Goal: Task Accomplishment & Management: Manage account settings

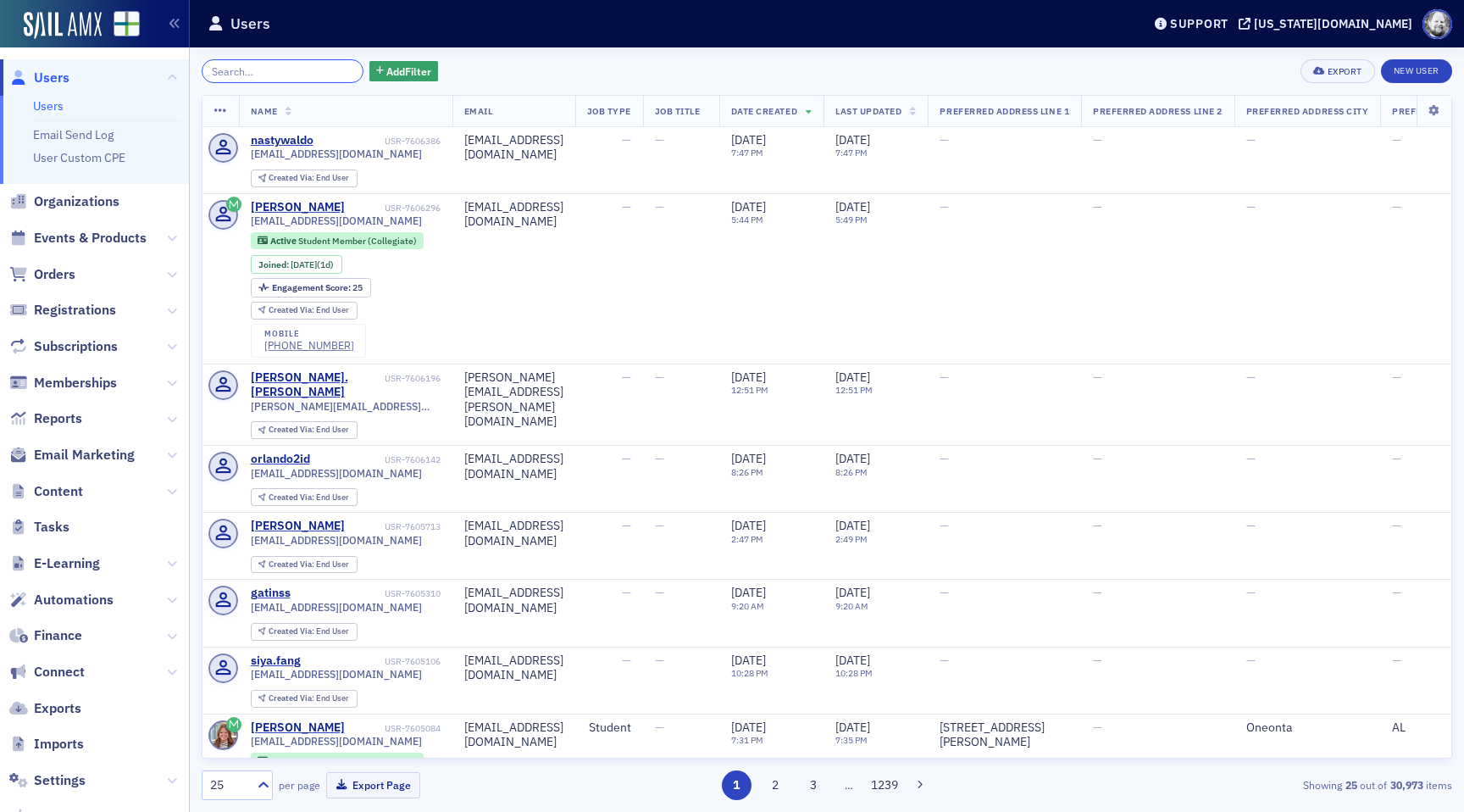
click at [283, 75] on input "search" at bounding box center [282, 71] width 162 height 24
paste input "[PERSON_NAME]"
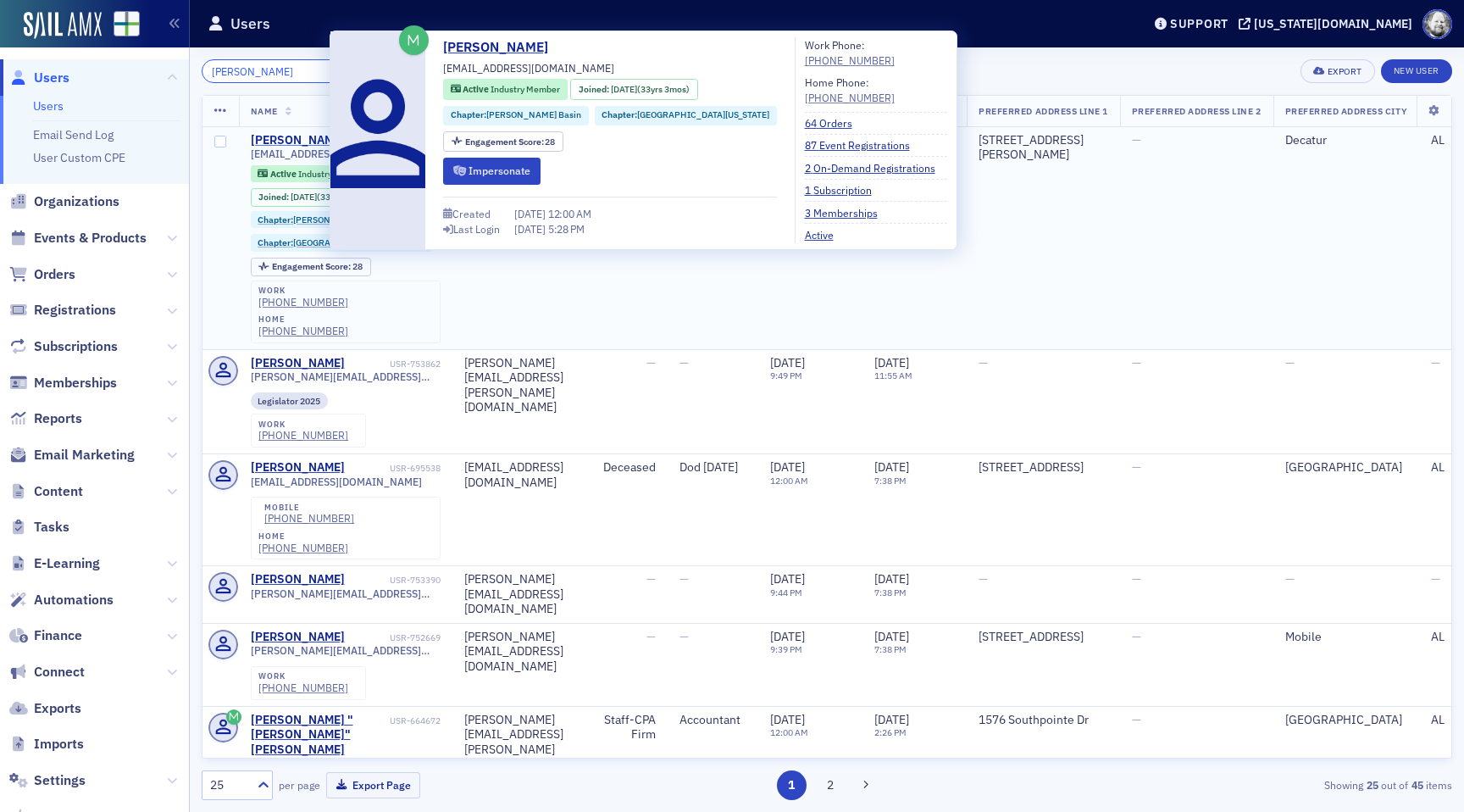
type input "[PERSON_NAME]"
click at [293, 138] on div "[PERSON_NAME]" at bounding box center [298, 140] width 94 height 15
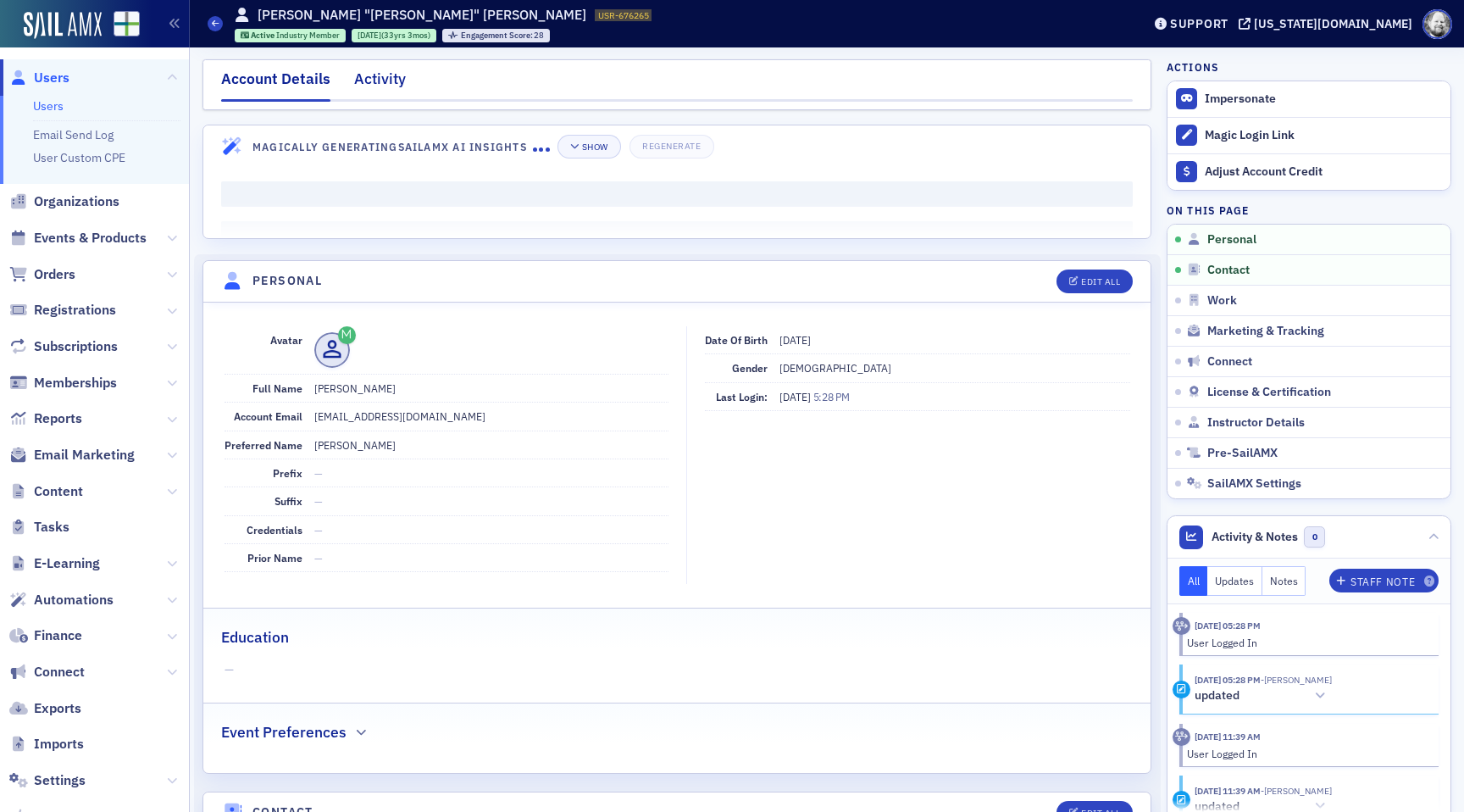
click at [396, 73] on div "Activity" at bounding box center [380, 83] width 52 height 31
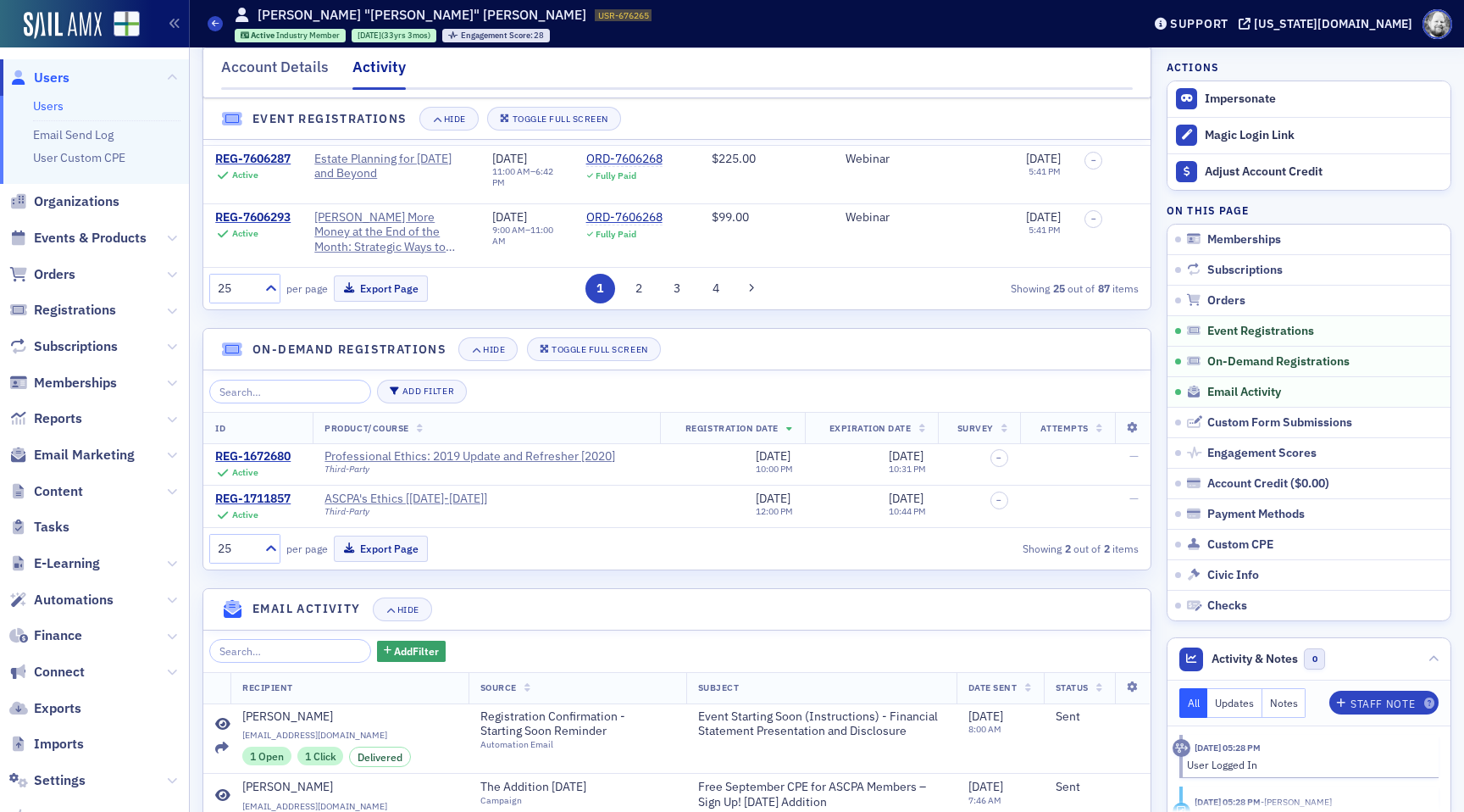
scroll to position [1493, 0]
click at [427, 393] on button "Add Filter" at bounding box center [422, 389] width 90 height 24
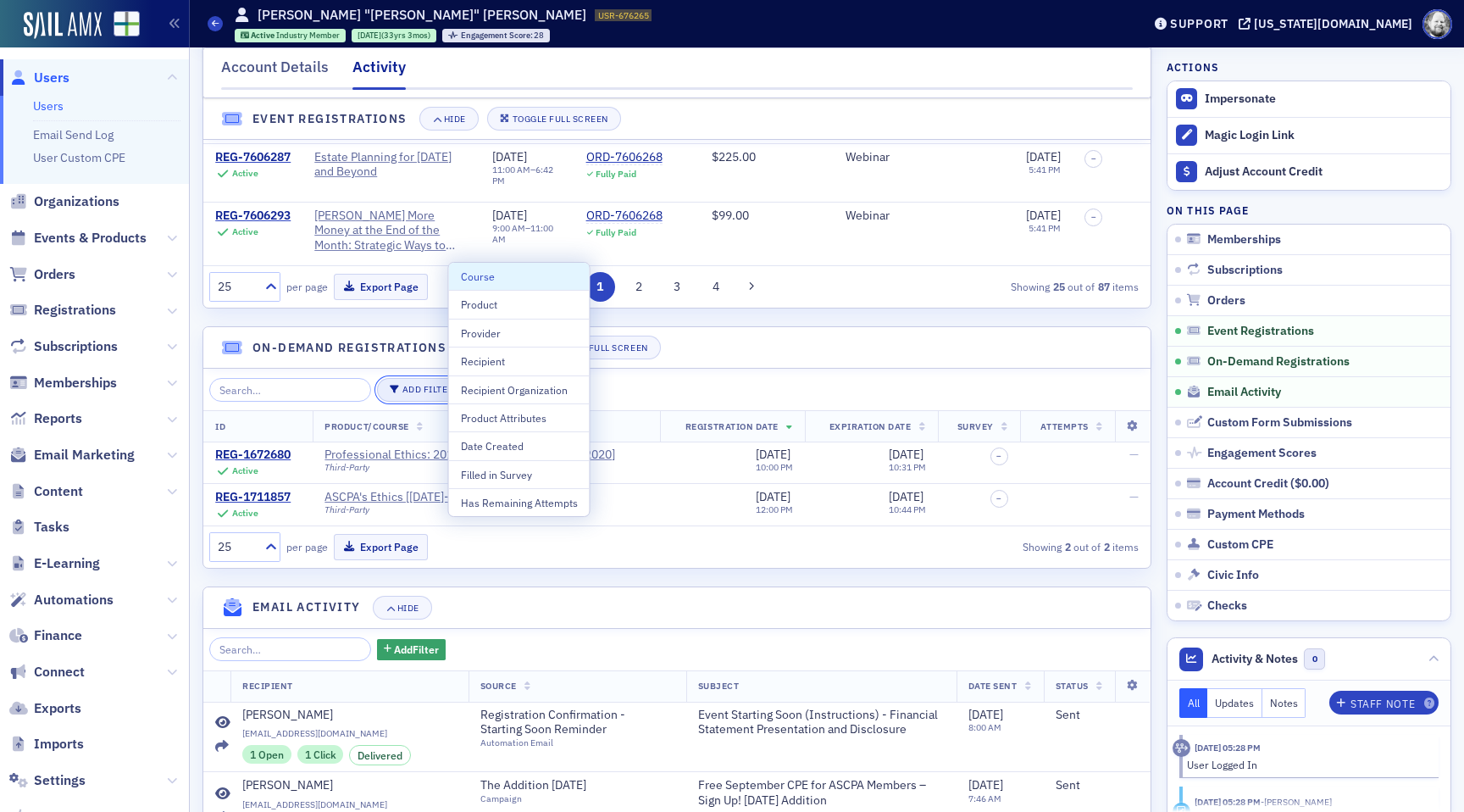
click at [427, 393] on button "Add Filter" at bounding box center [422, 389] width 90 height 24
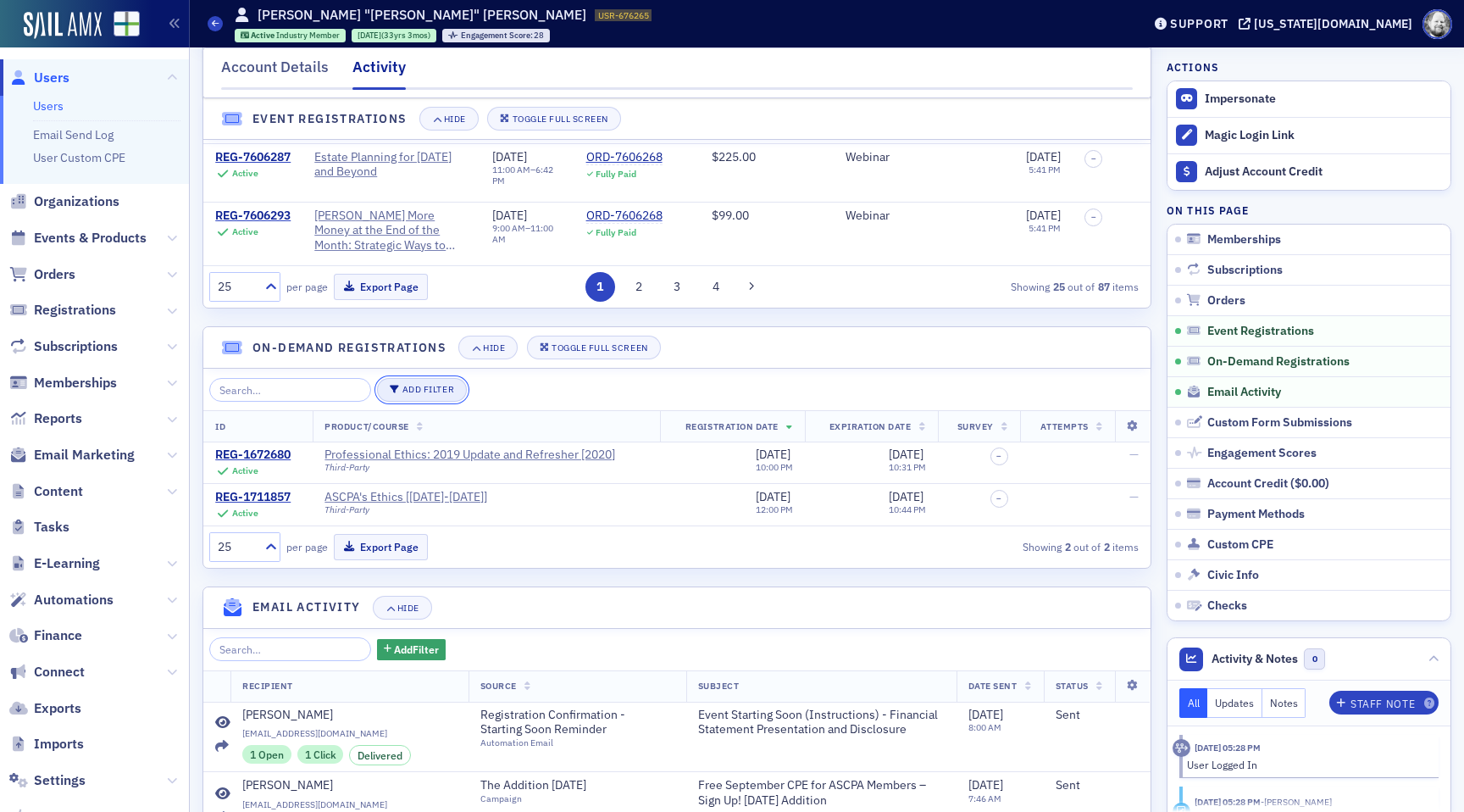
click at [427, 393] on button "Add Filter" at bounding box center [422, 389] width 90 height 24
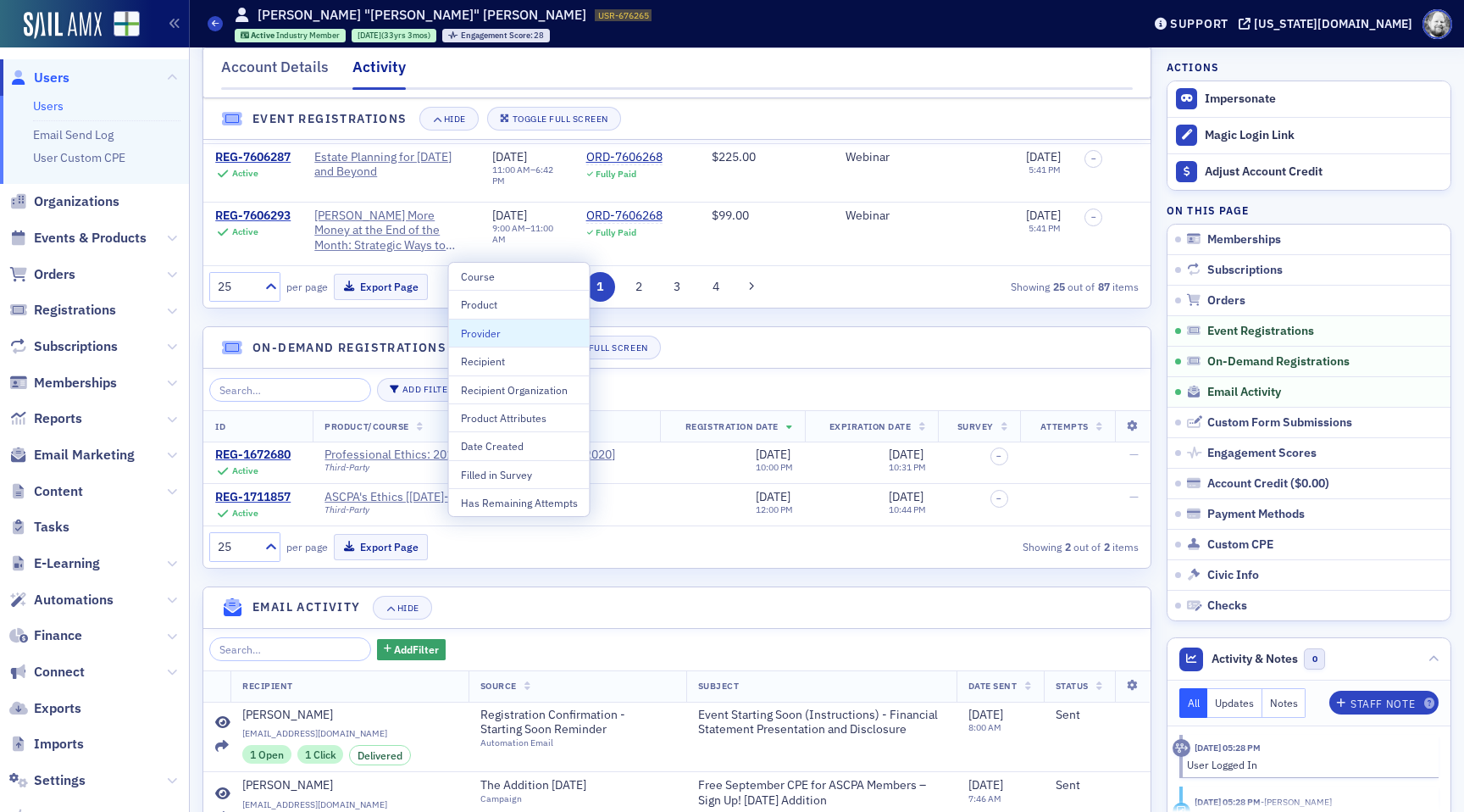
click at [488, 337] on div "Provider" at bounding box center [519, 333] width 117 height 15
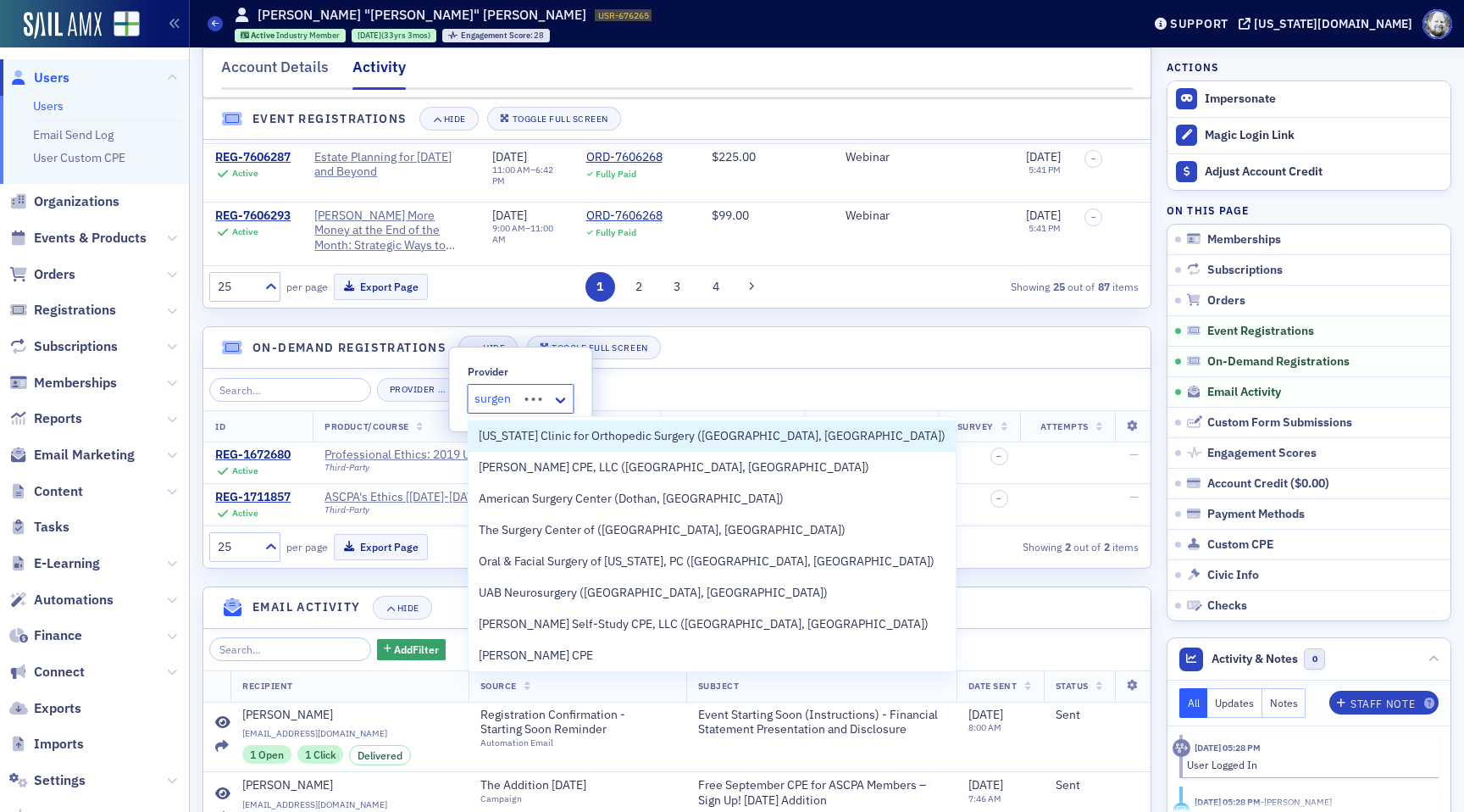
type input "surgent"
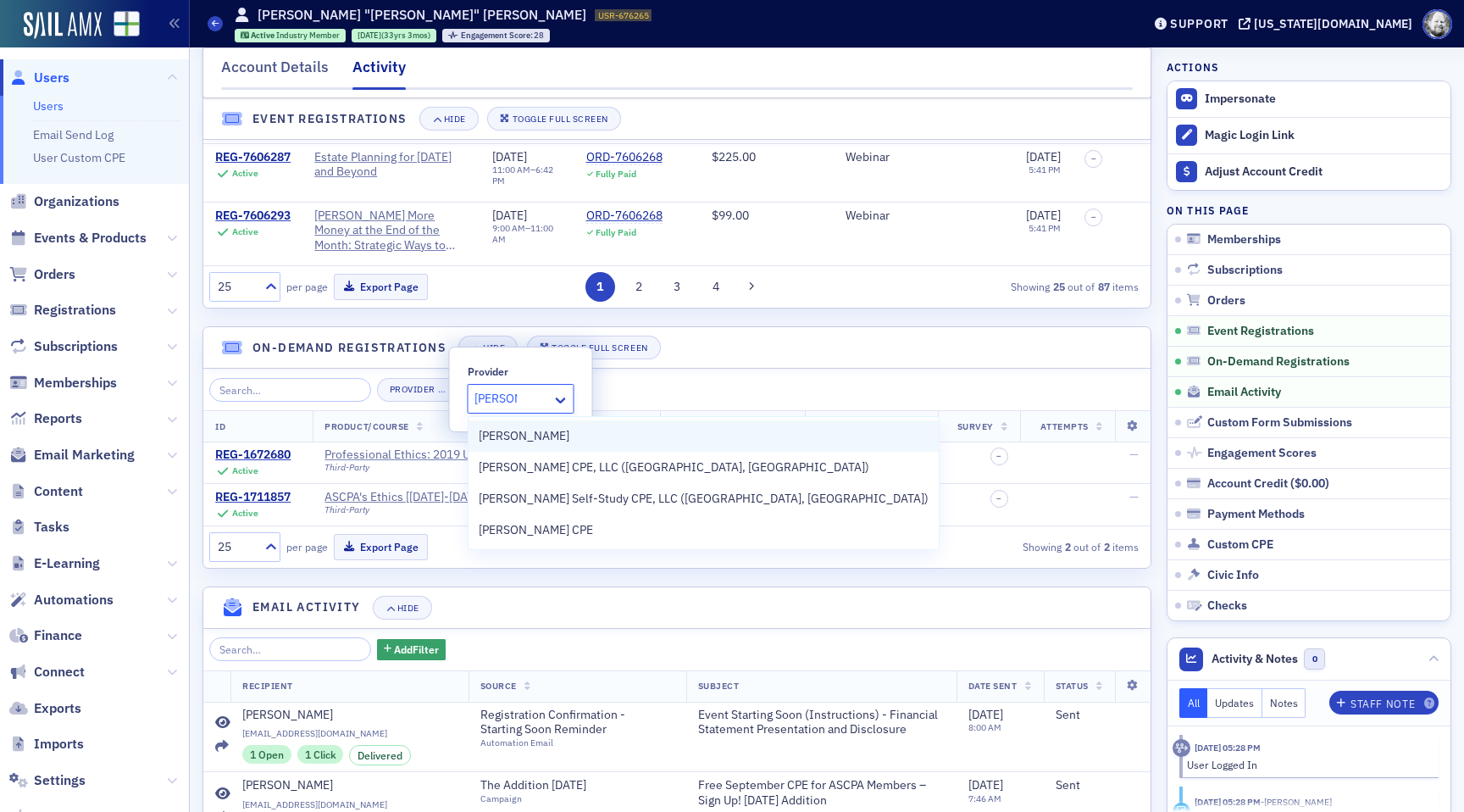
click at [512, 433] on span "SURGENT" at bounding box center [524, 436] width 91 height 18
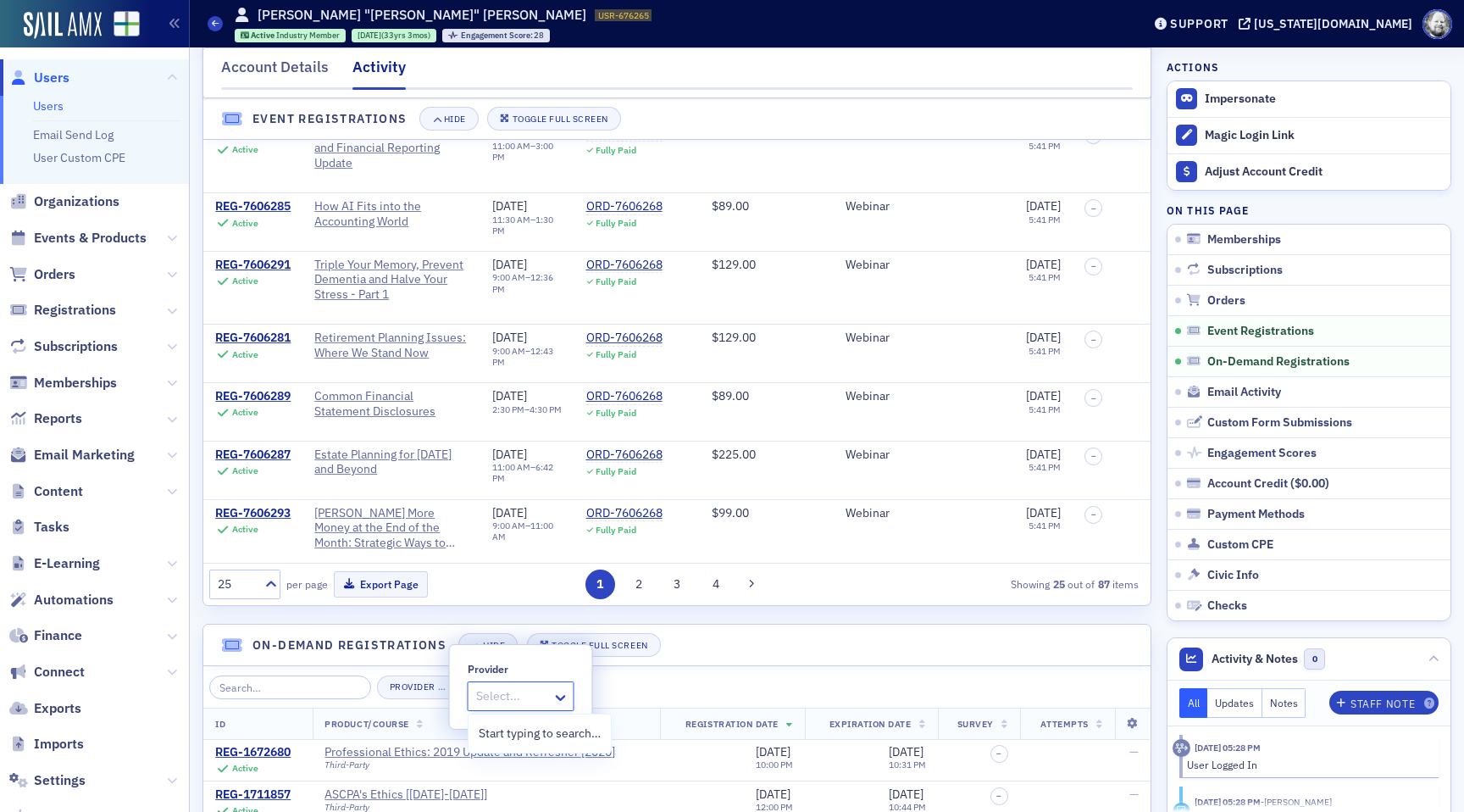
scroll to position [1135, 0]
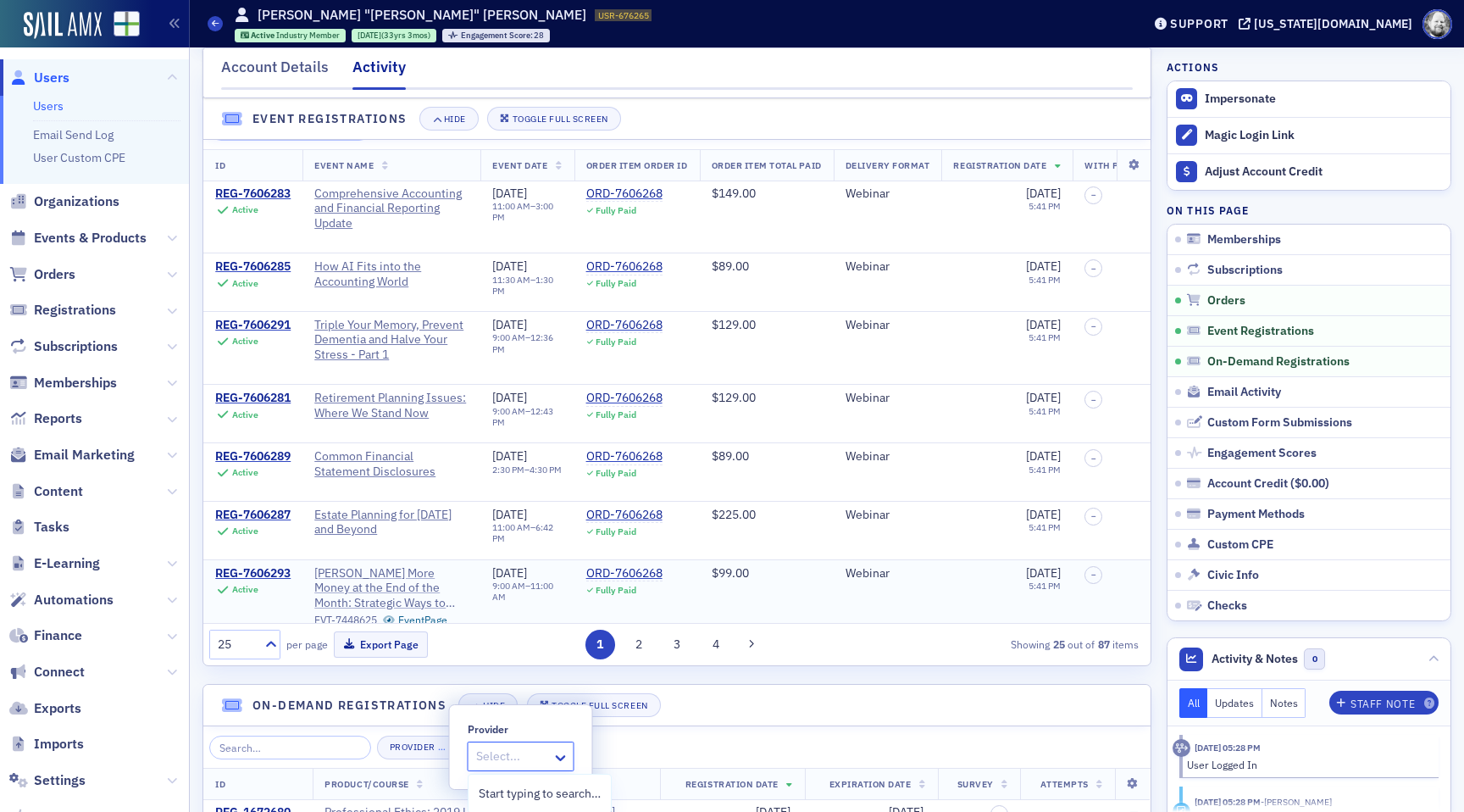
click at [410, 590] on span "[PERSON_NAME] More Money at the End of the Month: Strategic Ways to Improve Cas…" at bounding box center [391, 588] width 155 height 45
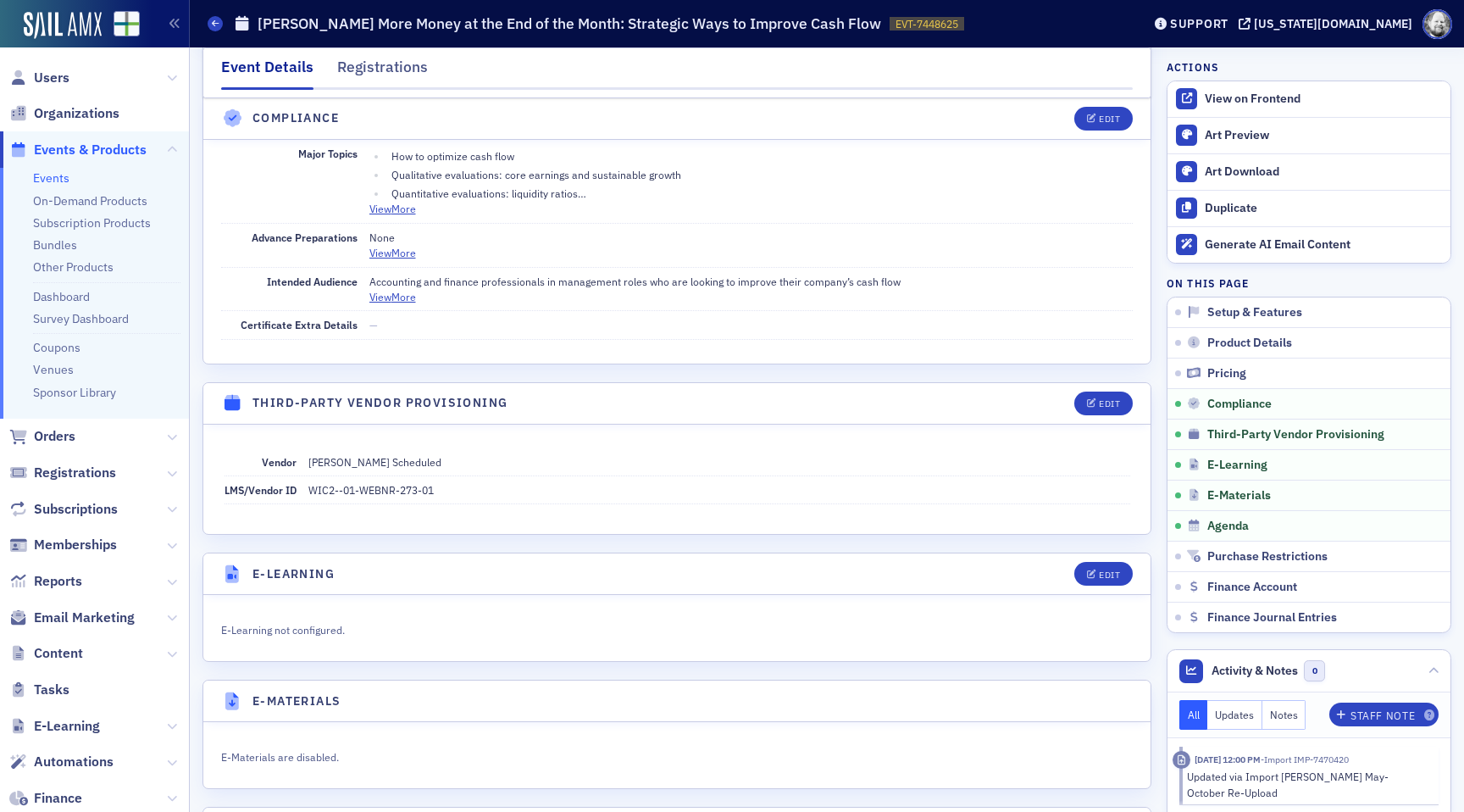
scroll to position [2057, 0]
click at [1092, 395] on button "Edit" at bounding box center [1103, 402] width 58 height 24
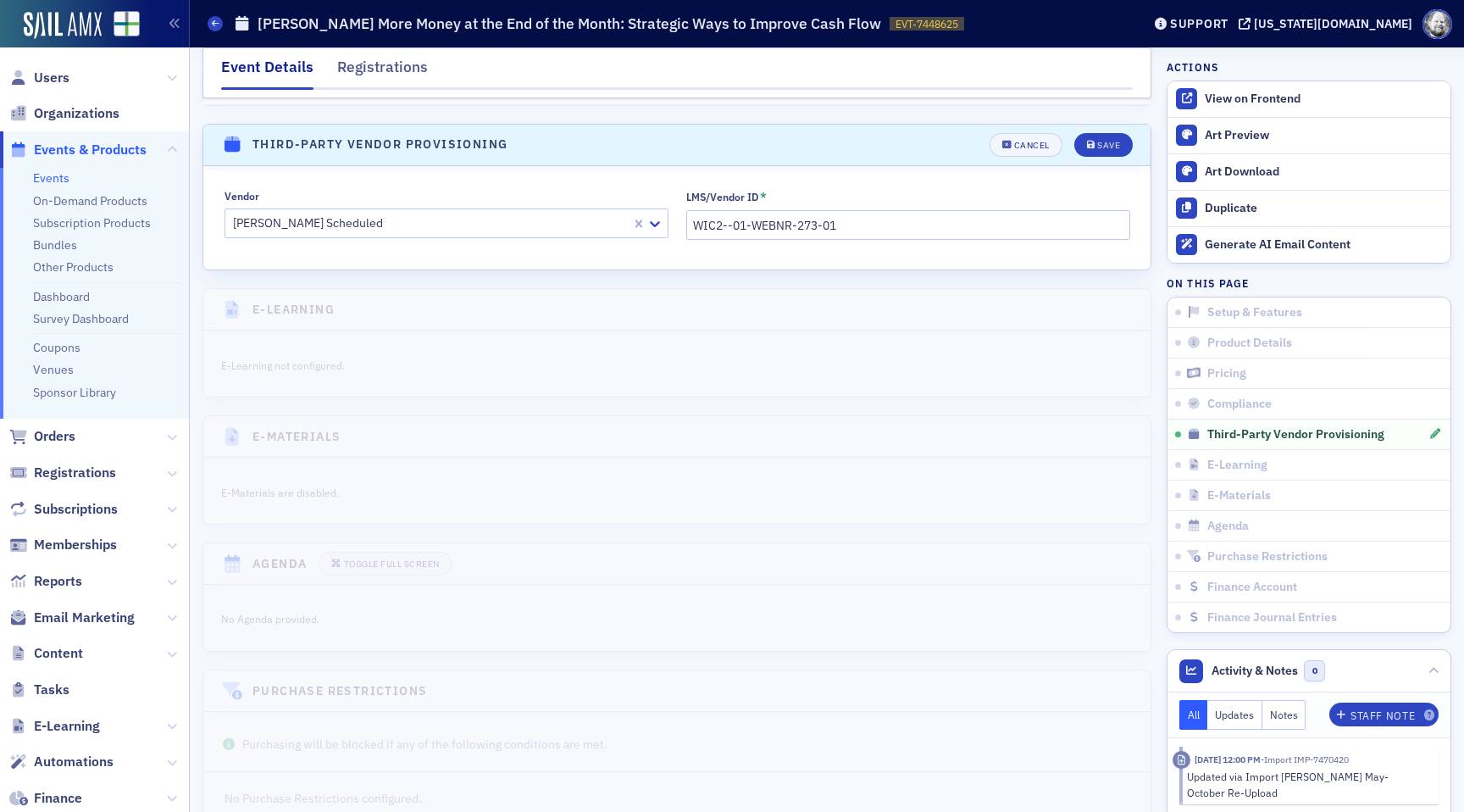
scroll to position [2340, 0]
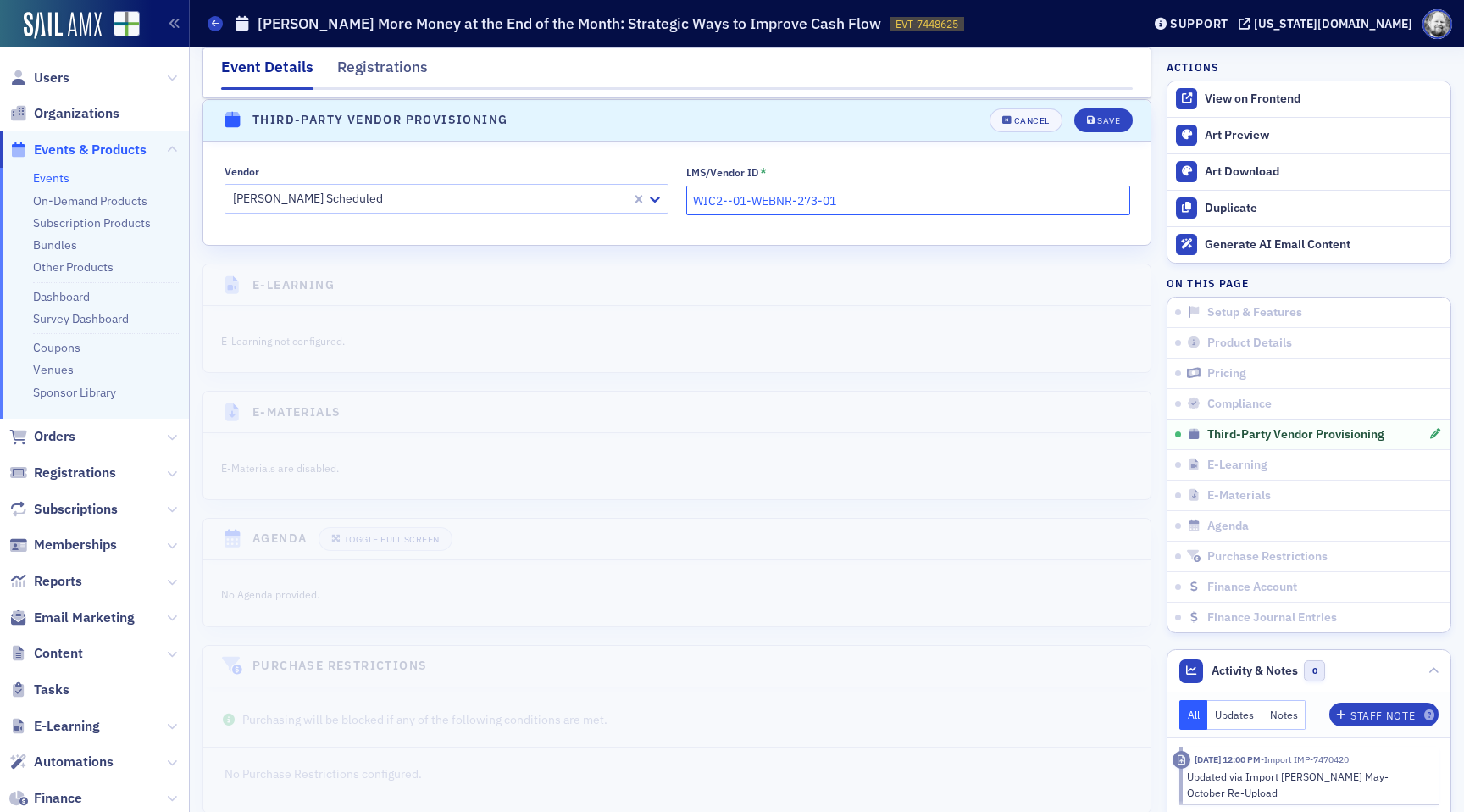
click at [734, 200] on input "WIC2--01-WEBNR-273-01" at bounding box center [908, 199] width 444 height 30
type input "WIC2-01-WEBNR-273-01"
click at [1102, 125] on div "Save" at bounding box center [1109, 121] width 23 height 10
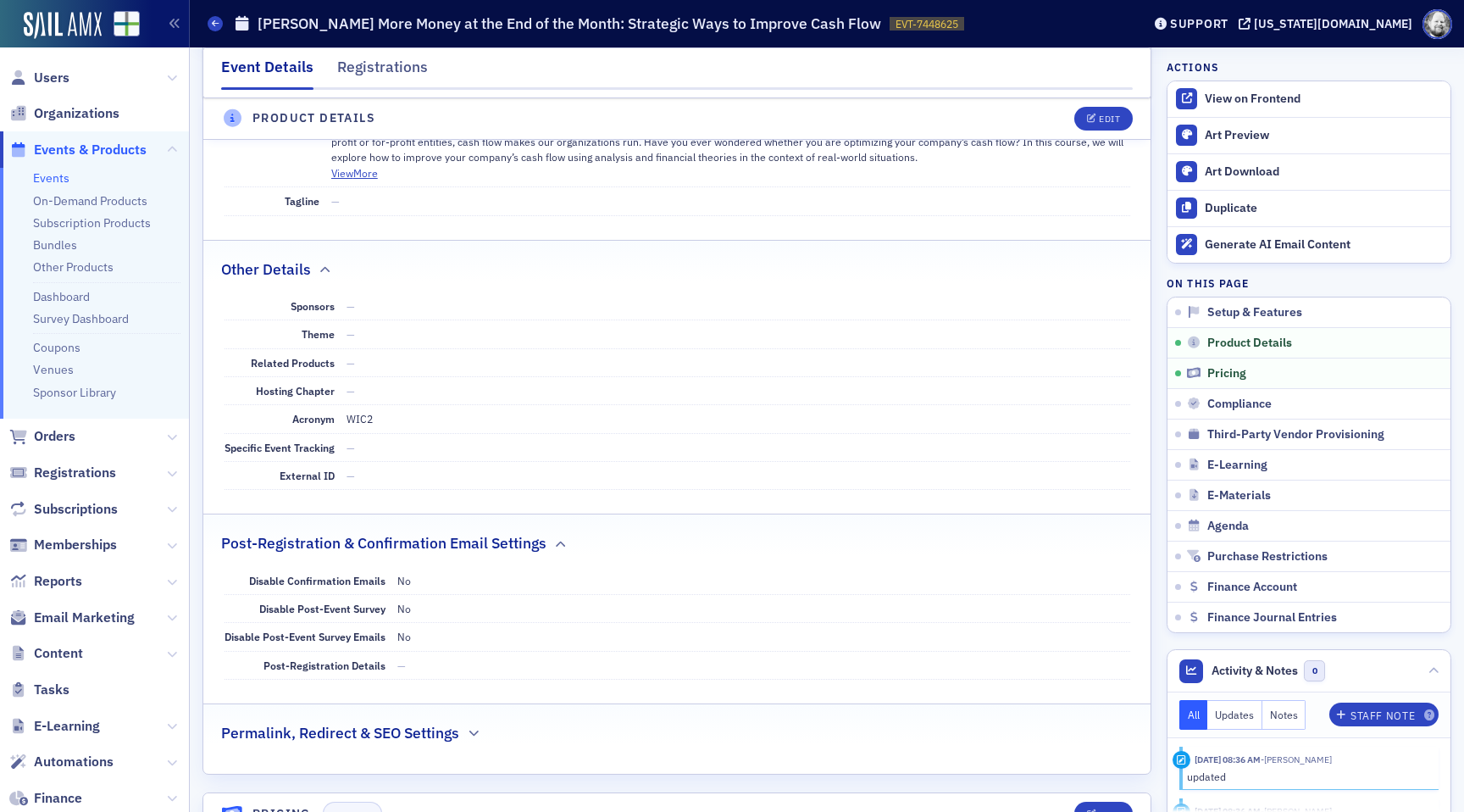
scroll to position [0, 0]
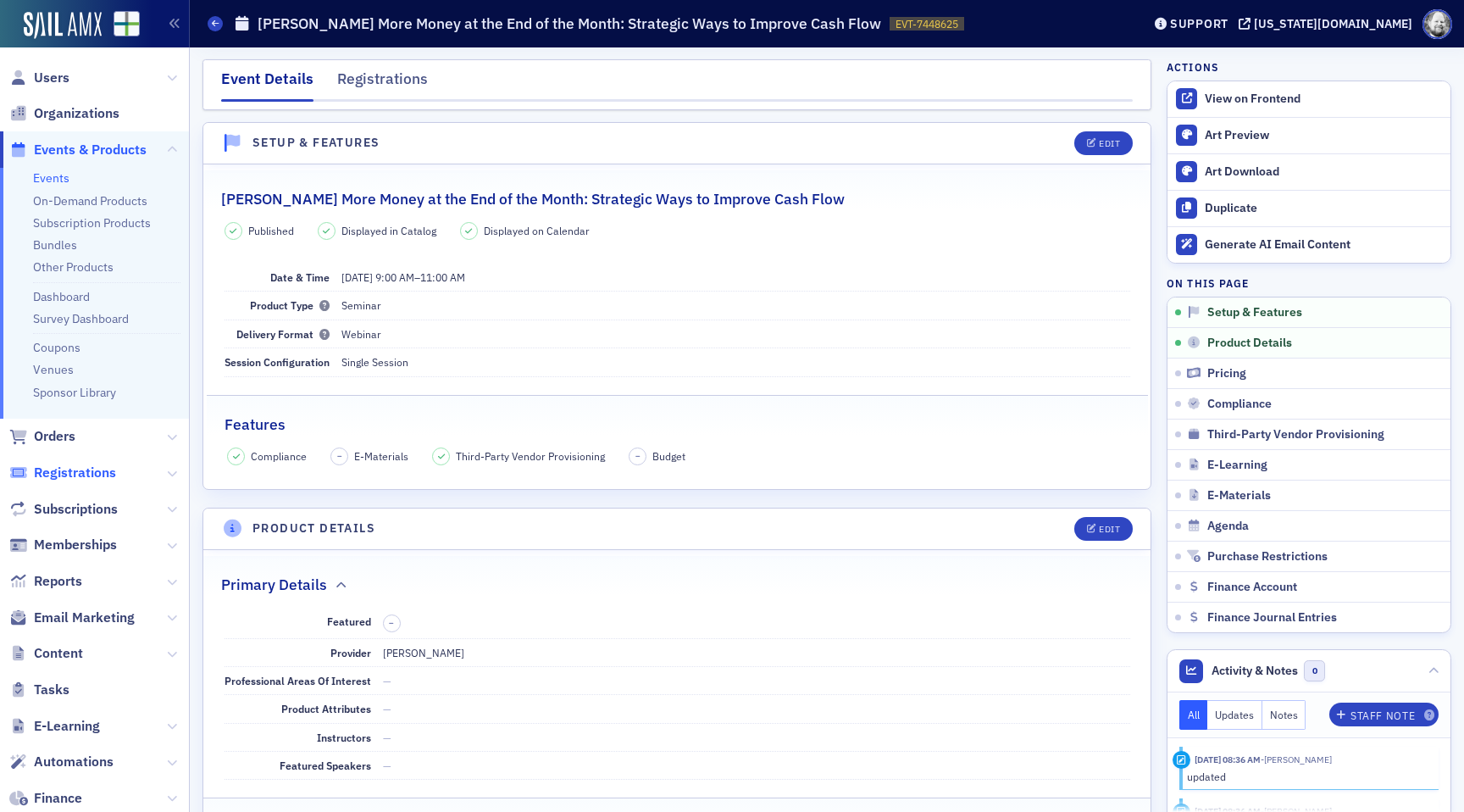
click at [82, 473] on span "Registrations" at bounding box center [75, 473] width 82 height 19
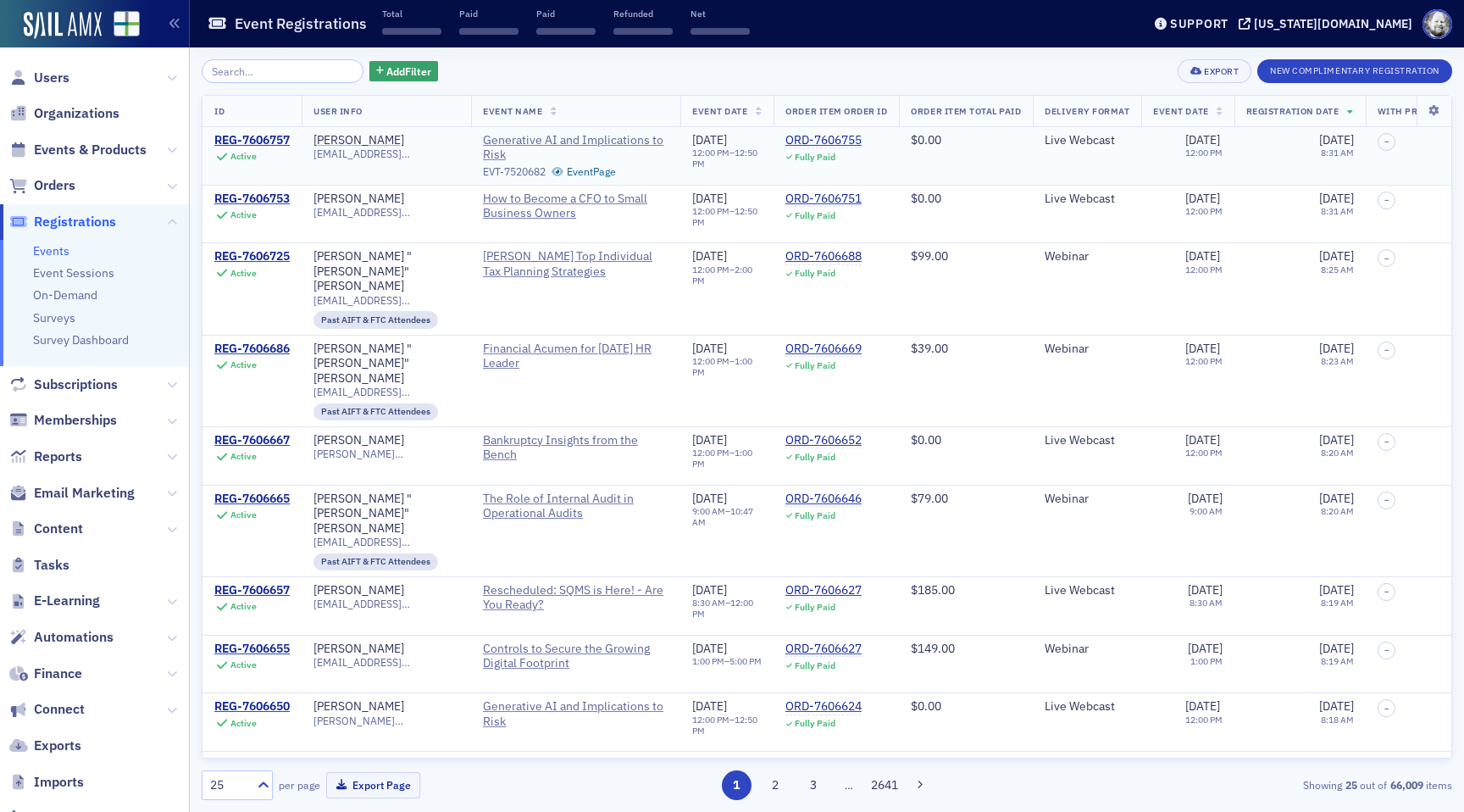
type input "[PERSON_NAME]"
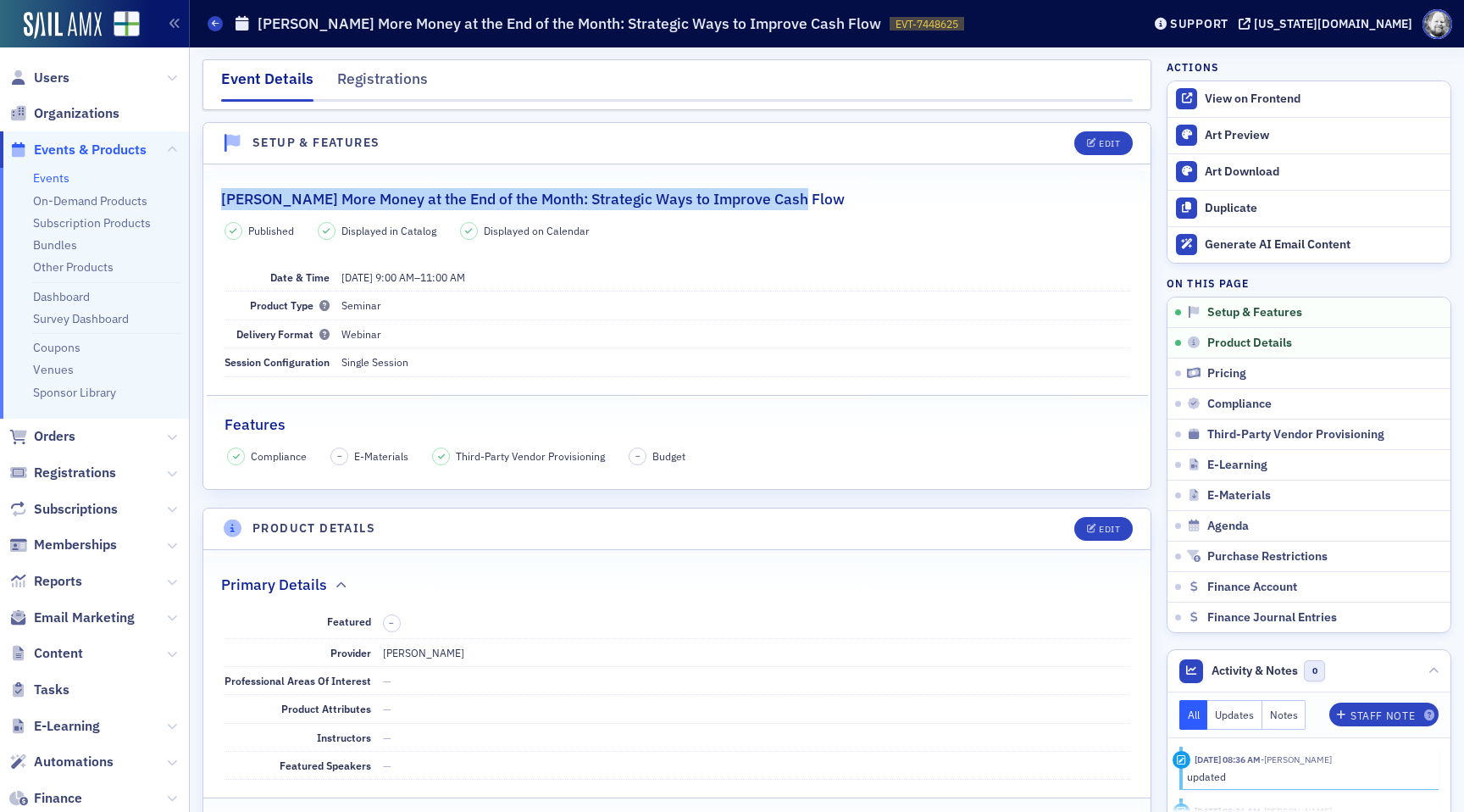
drag, startPoint x: 221, startPoint y: 199, endPoint x: 787, endPoint y: 205, distance: 566.0
click at [787, 205] on h2 "[PERSON_NAME] More Money at the End of the Month: Strategic Ways to Improve Cas…" at bounding box center [533, 198] width 624 height 22
copy h2 "Surgent's More Money at the End of the Month: Strategic Ways to Improve Cash Flo"
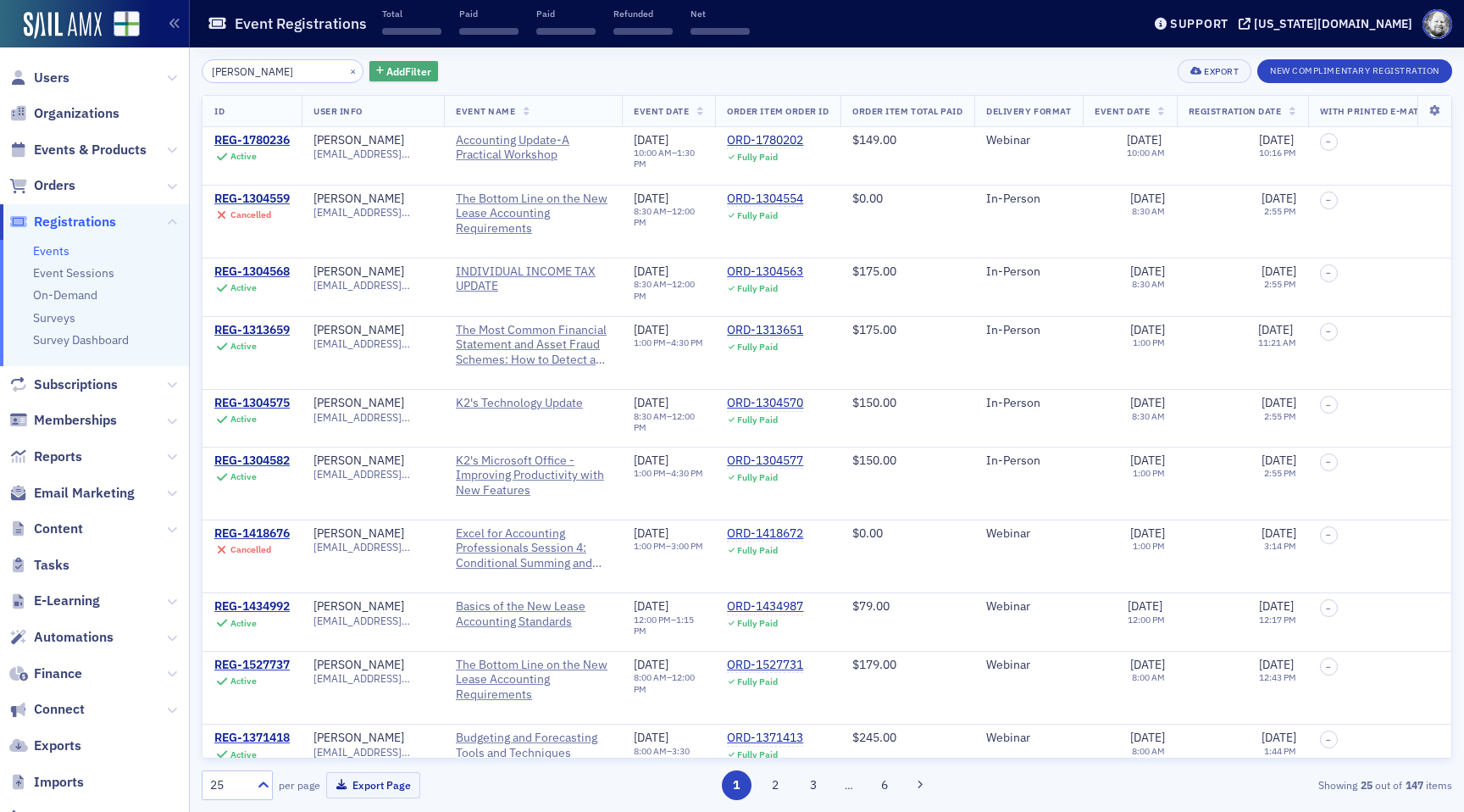
click at [400, 72] on span "Add Filter" at bounding box center [408, 72] width 45 height 15
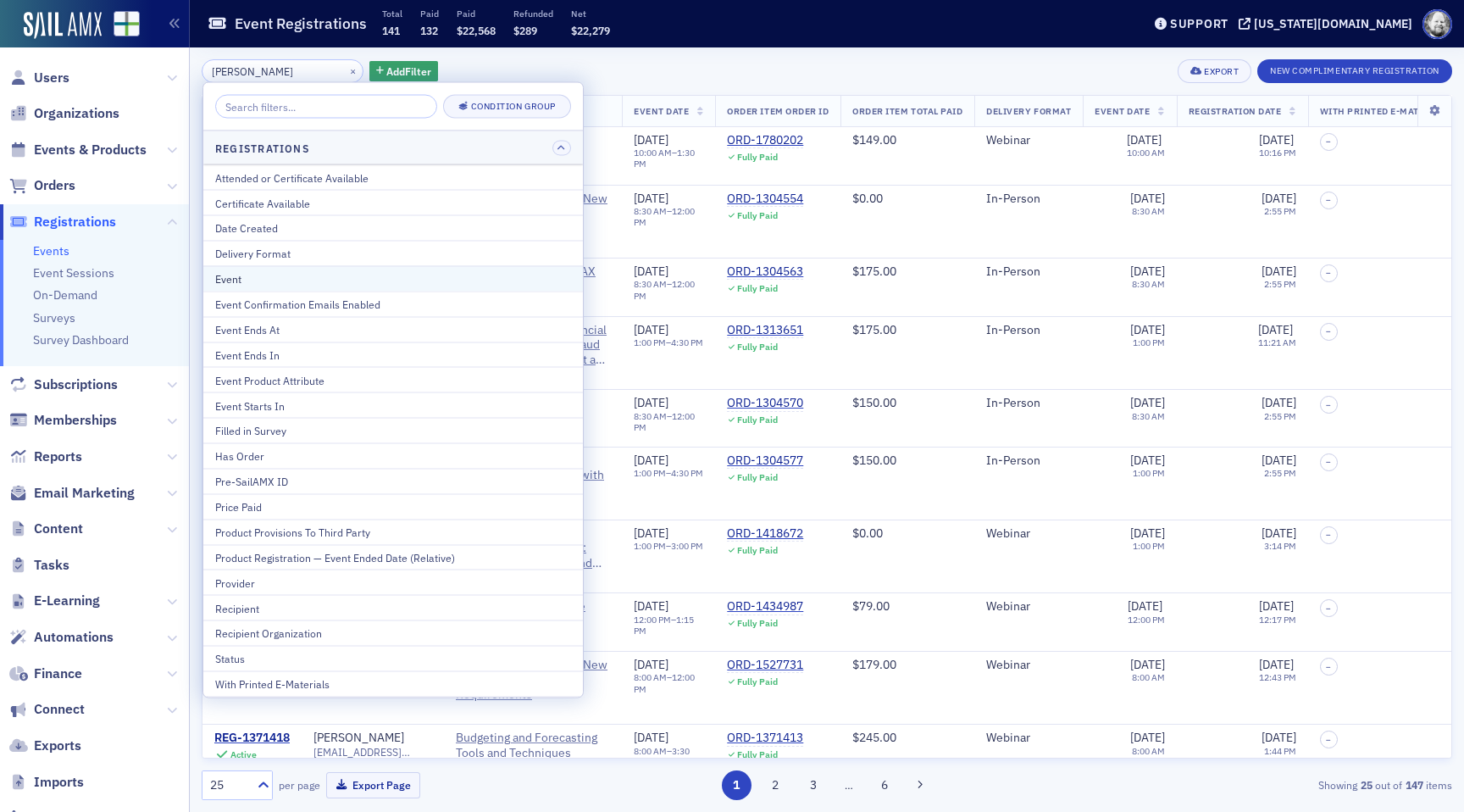
click at [324, 265] on button "Event" at bounding box center [393, 278] width 380 height 26
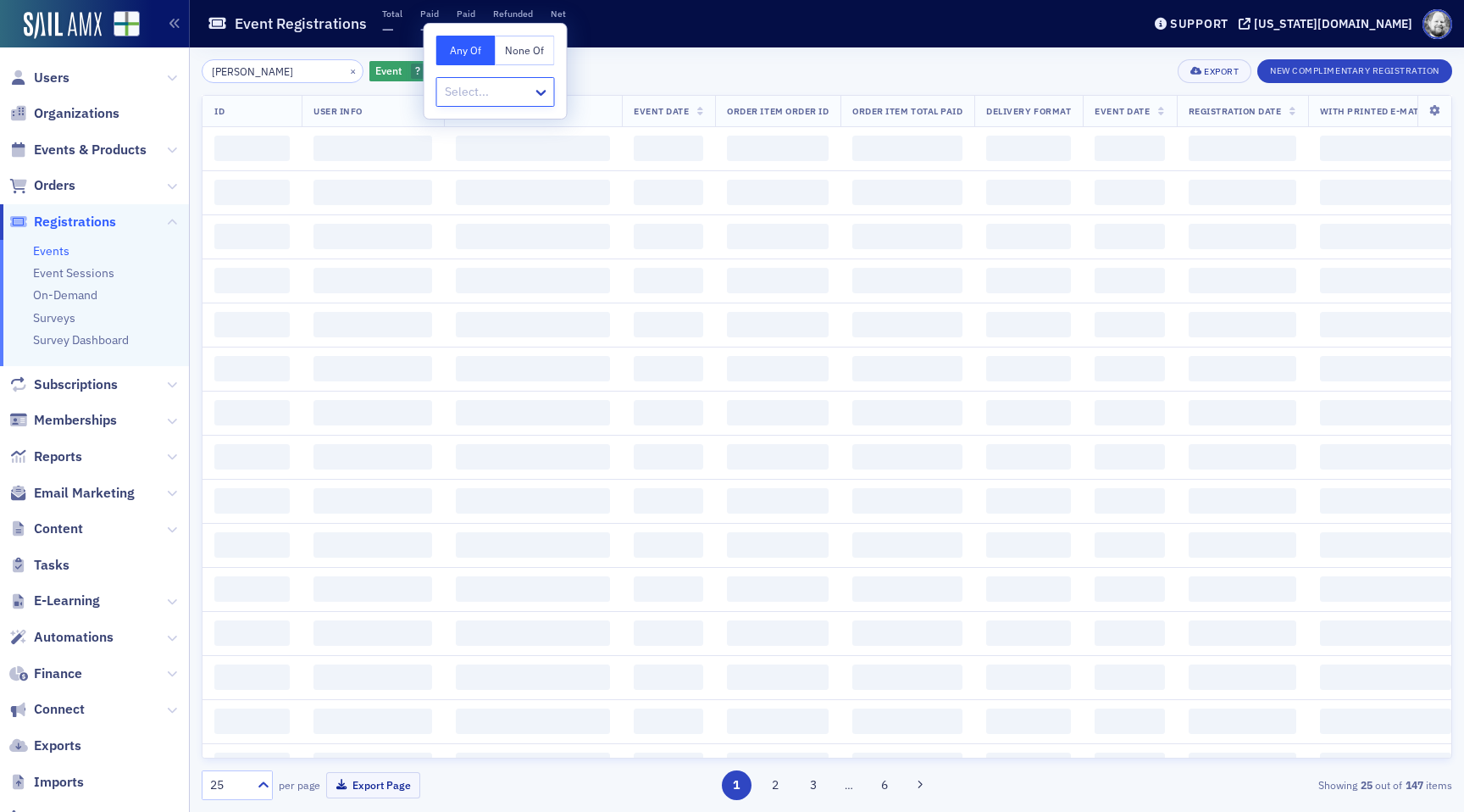
type input "Surgent's More Money at the End of the Month: Strategic Ways to Improve Cash Flo"
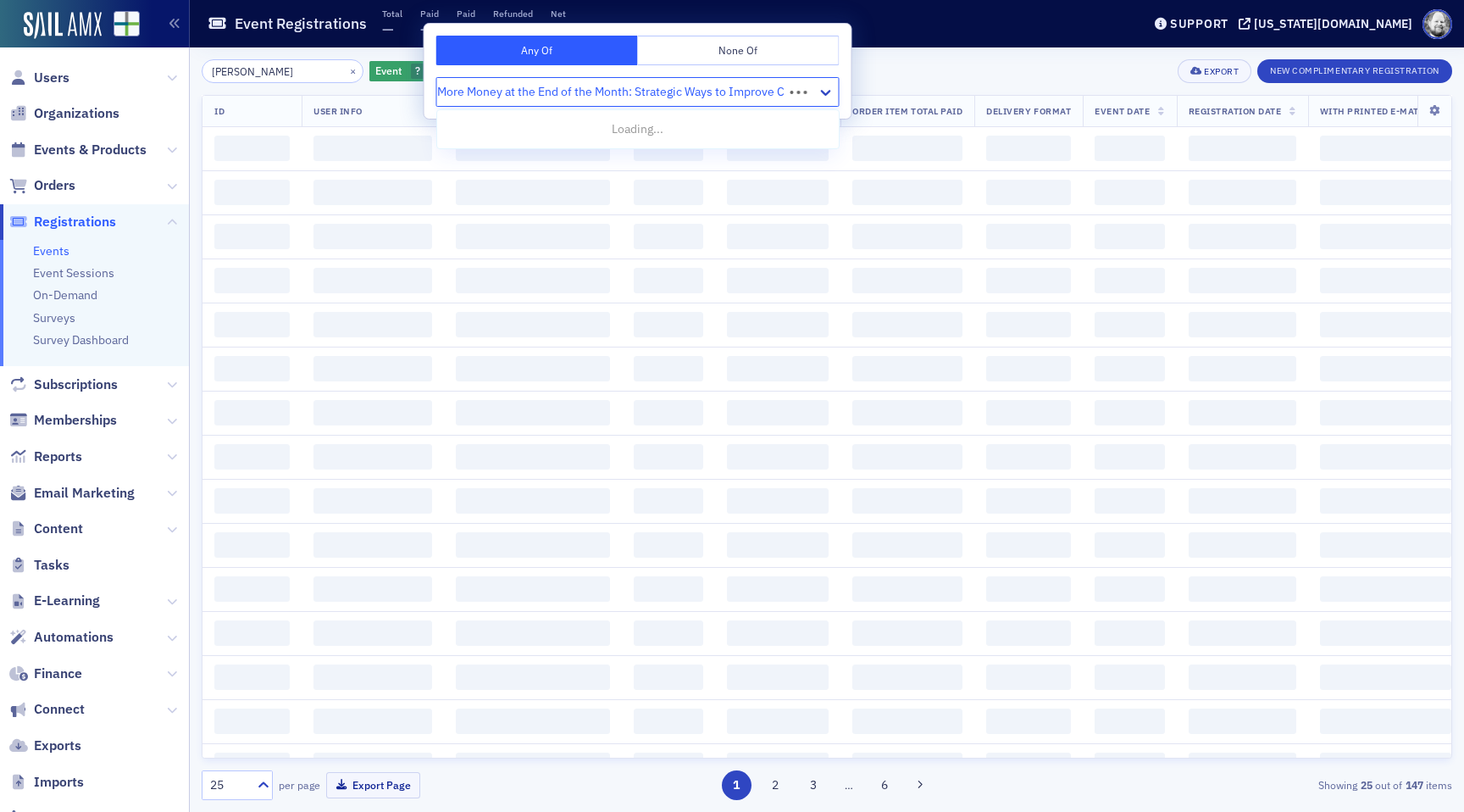
scroll to position [0, 70]
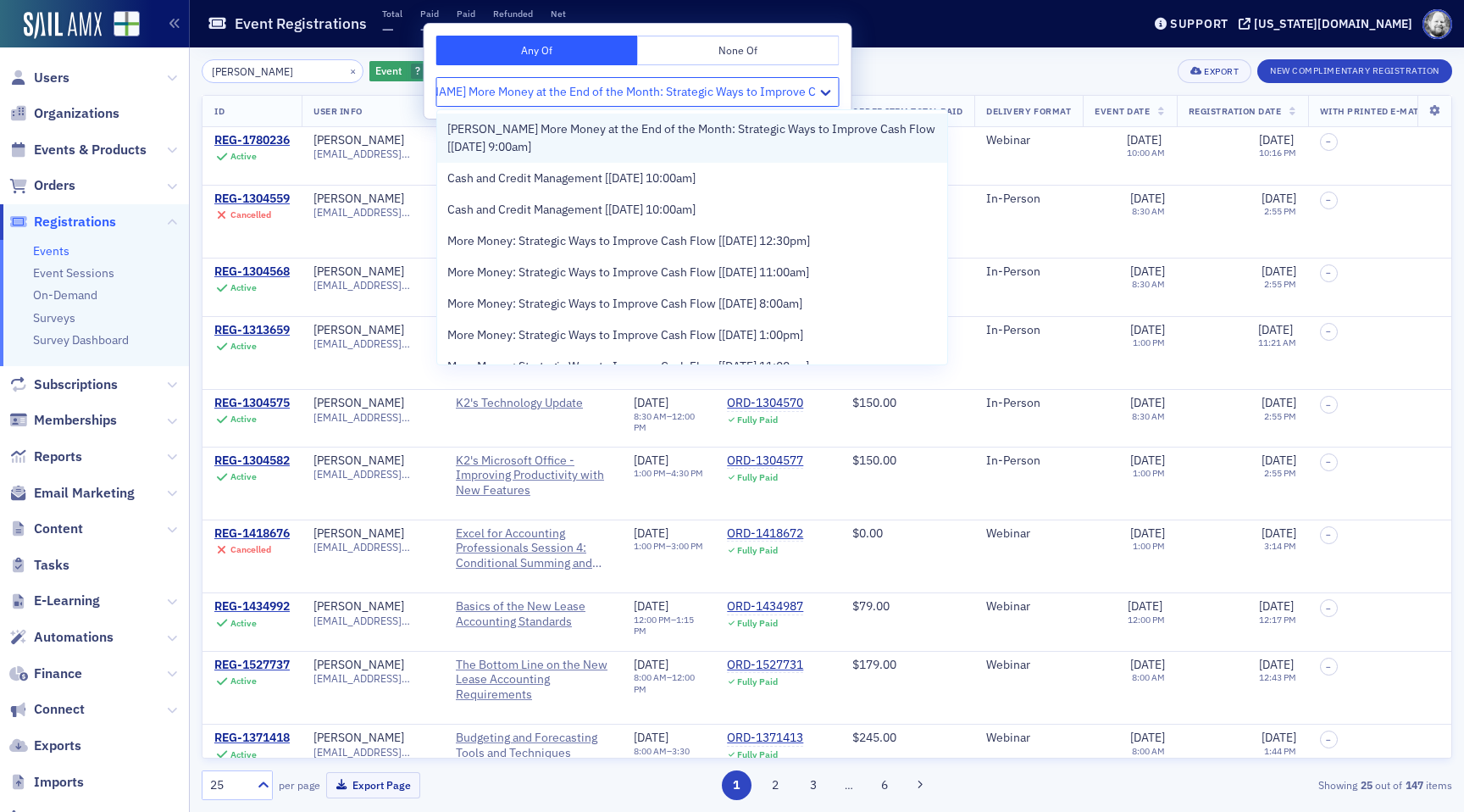
click at [570, 133] on span "Surgent's More Money at the End of the Month: Strategic Ways to Improve Cash Fl…" at bounding box center [693, 137] width 491 height 35
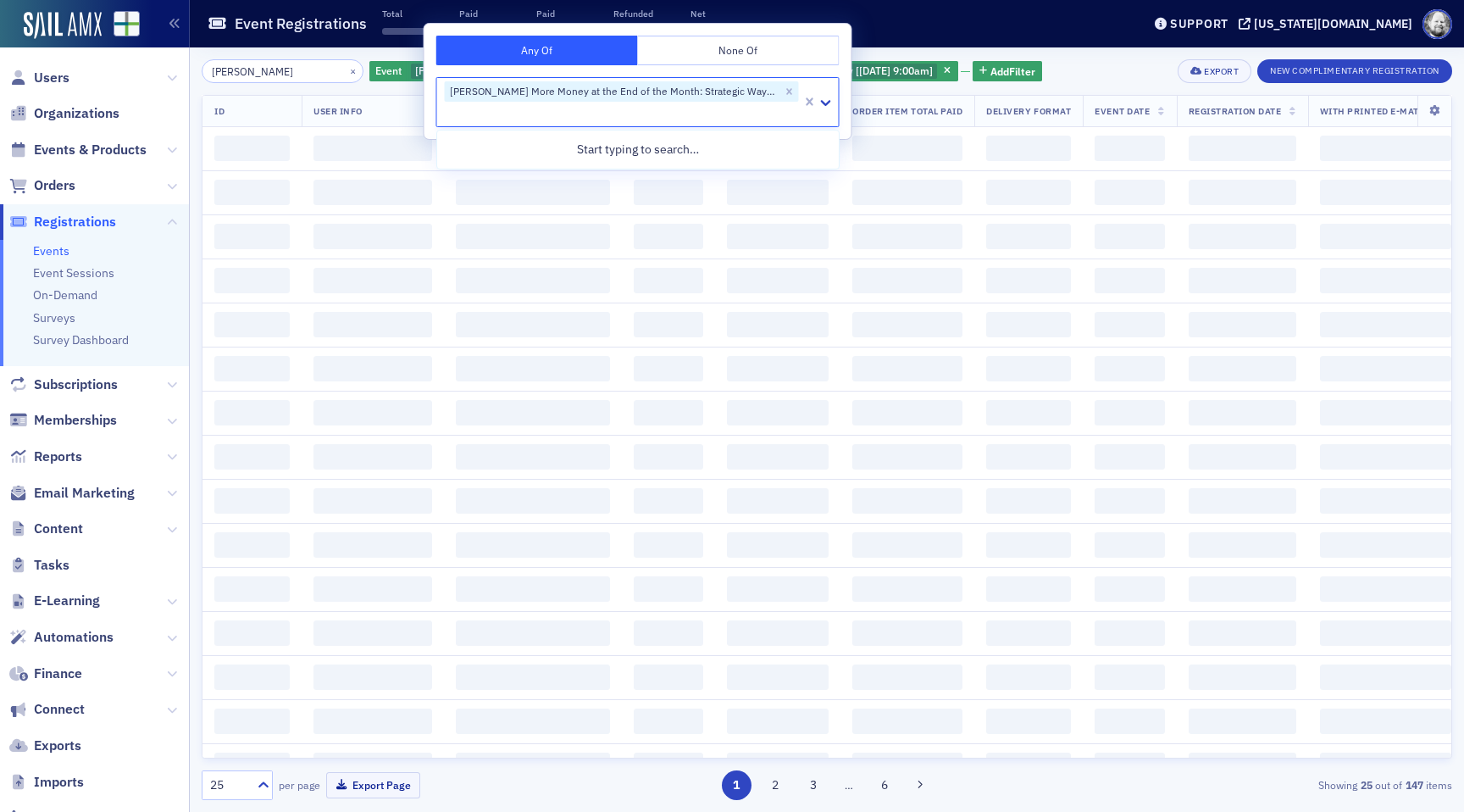
scroll to position [0, 0]
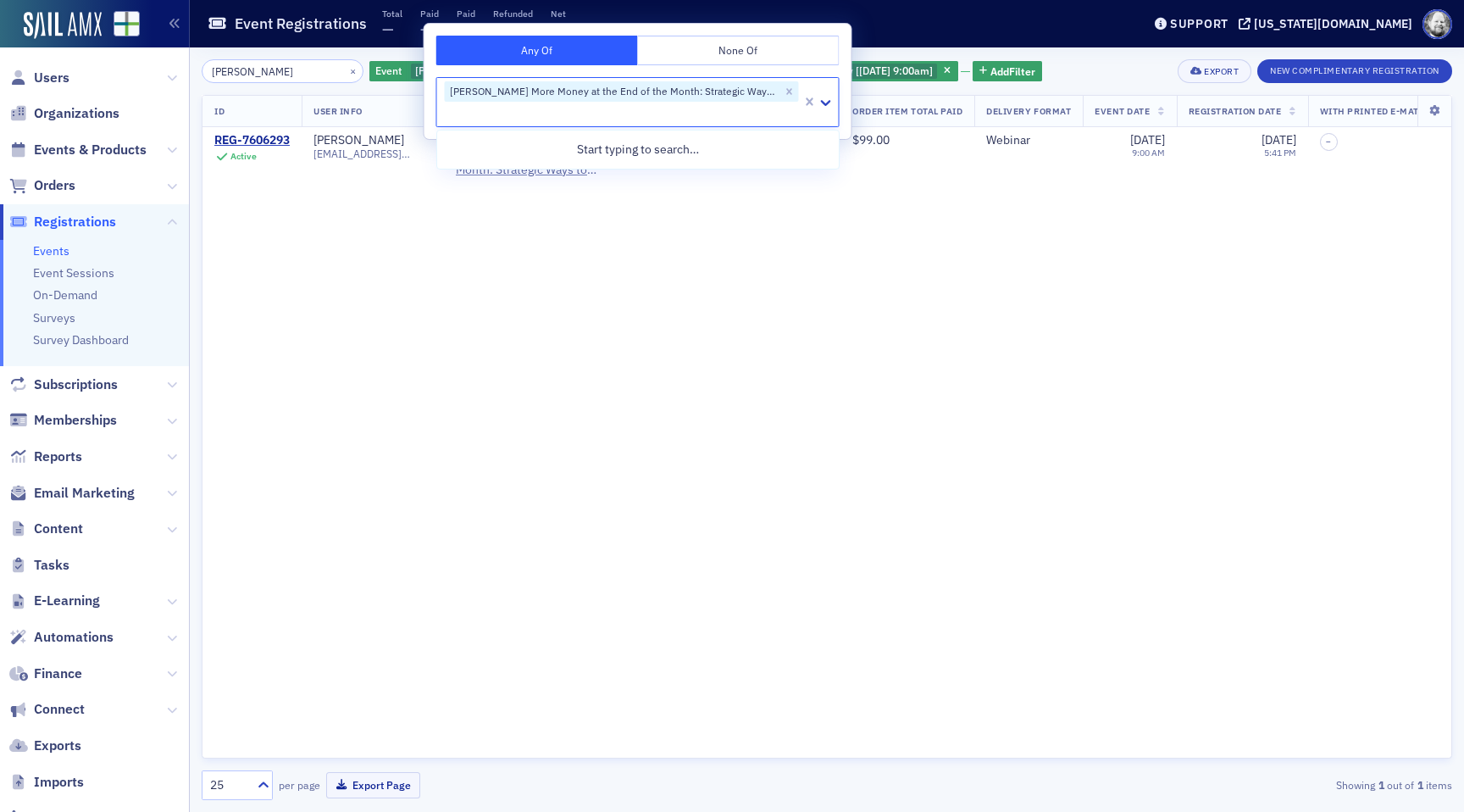
click at [1058, 75] on div "Debbie Papich × Event Surgent's More Money at the End of the Month: Strategic W…" at bounding box center [826, 71] width 1251 height 24
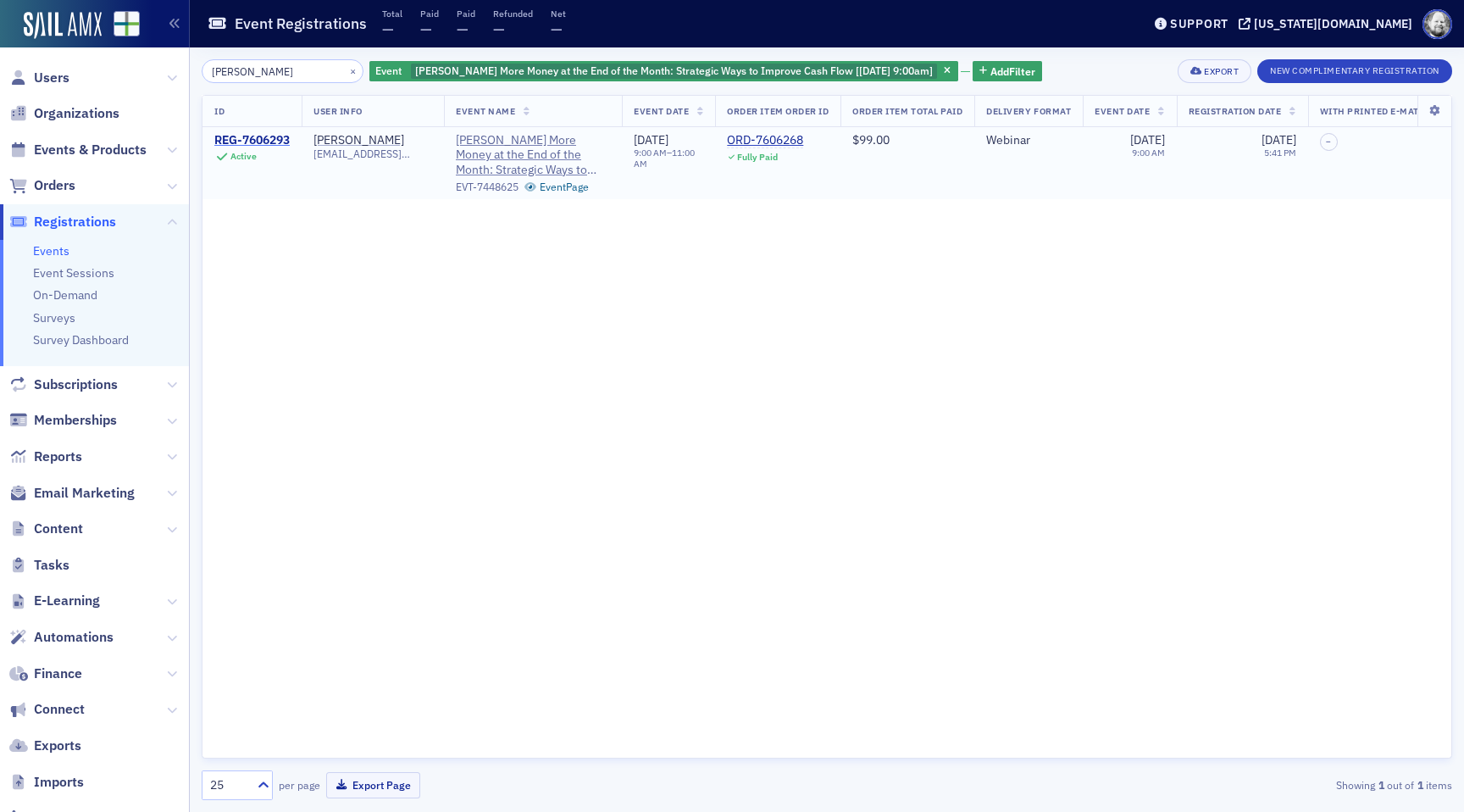
click at [249, 140] on div "REG-7606293" at bounding box center [252, 140] width 75 height 15
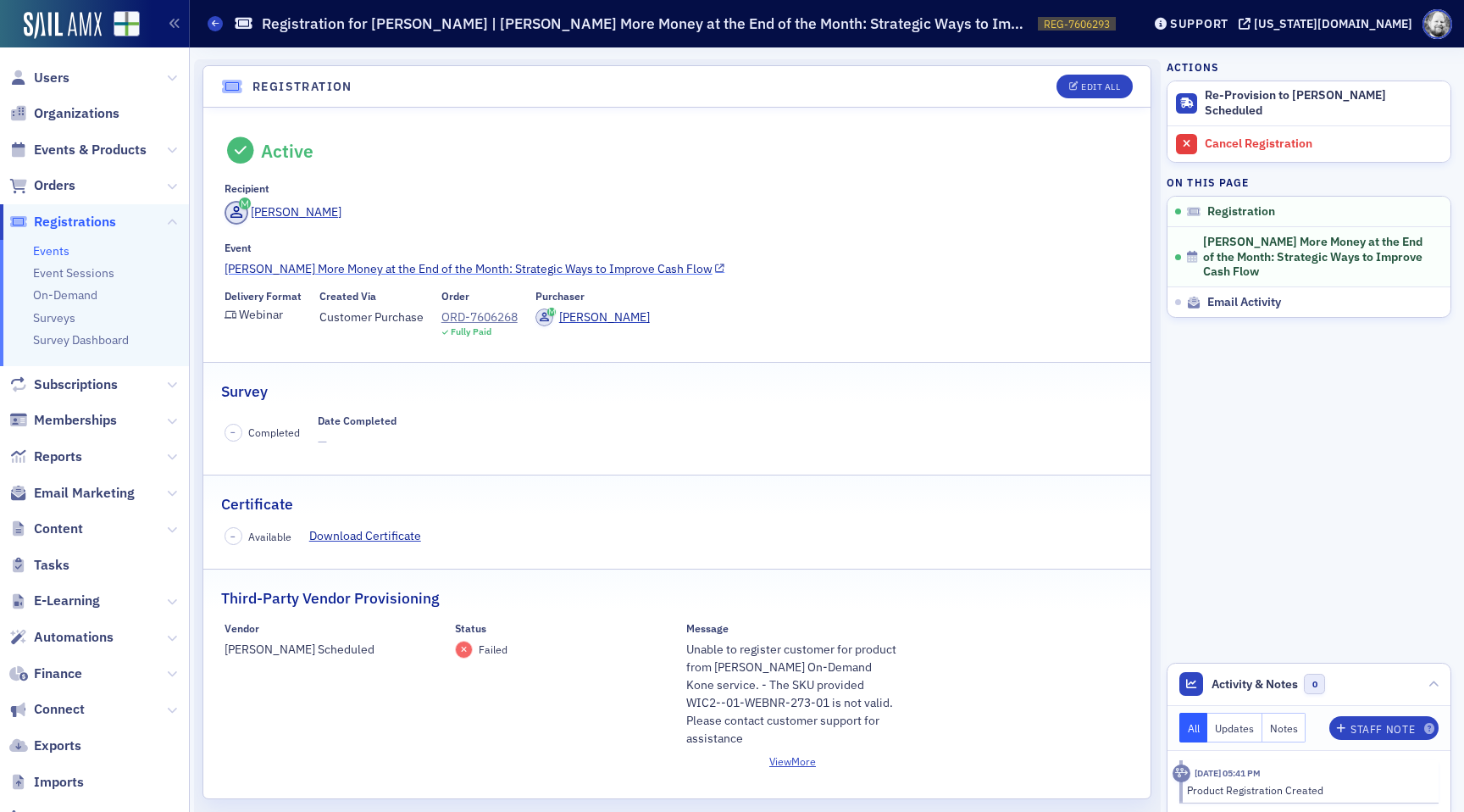
click at [495, 272] on link "[PERSON_NAME] More Money at the End of the Month: Strategic Ways to Improve Cas…" at bounding box center [677, 269] width 906 height 18
click at [1238, 108] on button "Re-Provision to [PERSON_NAME] Scheduled" at bounding box center [1309, 103] width 283 height 45
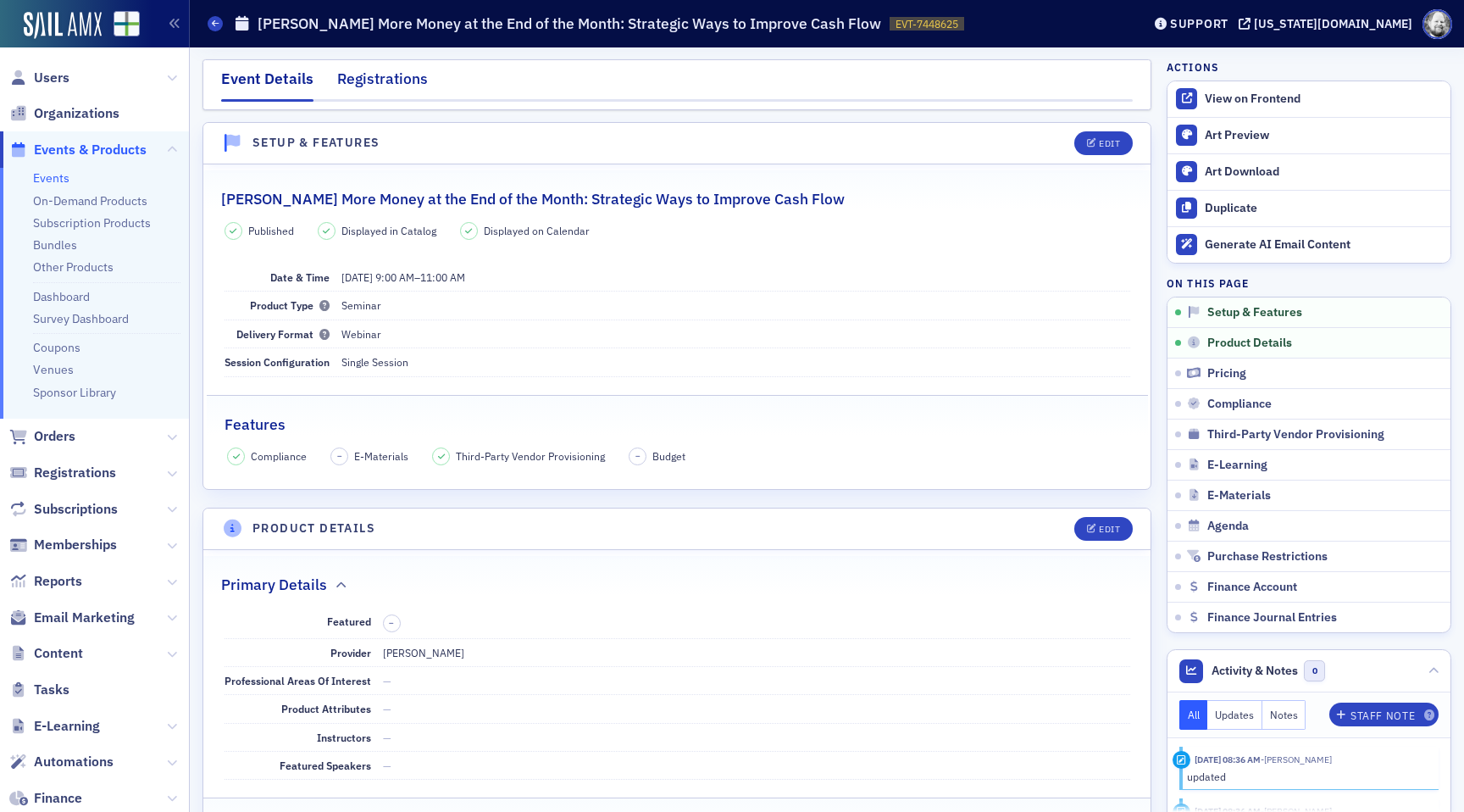
click at [345, 69] on div "Registrations" at bounding box center [382, 83] width 91 height 31
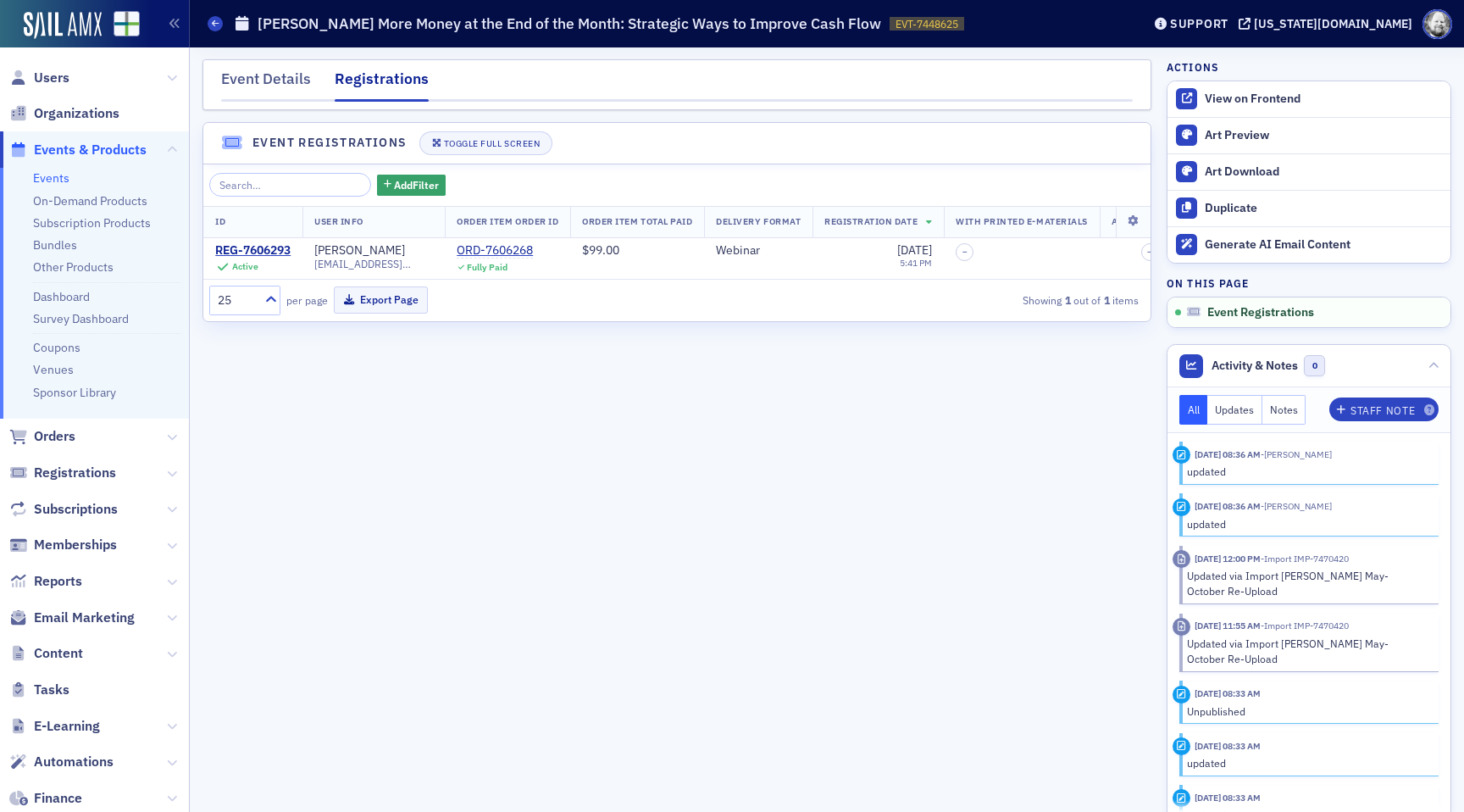
click at [276, 66] on div "Event Details Registrations" at bounding box center [677, 84] width 950 height 51
click at [291, 77] on div "Event Details" at bounding box center [266, 83] width 90 height 31
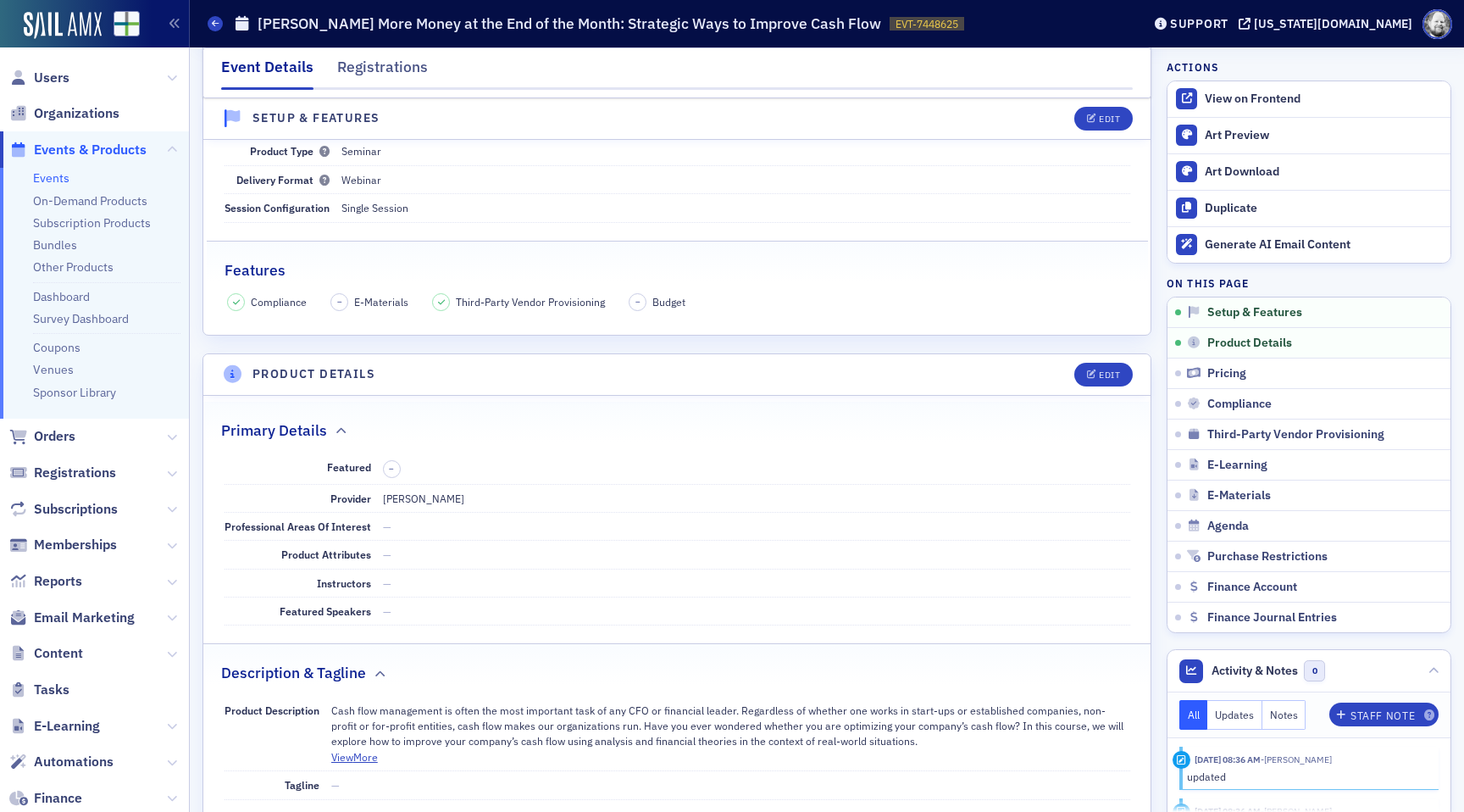
scroll to position [241, 0]
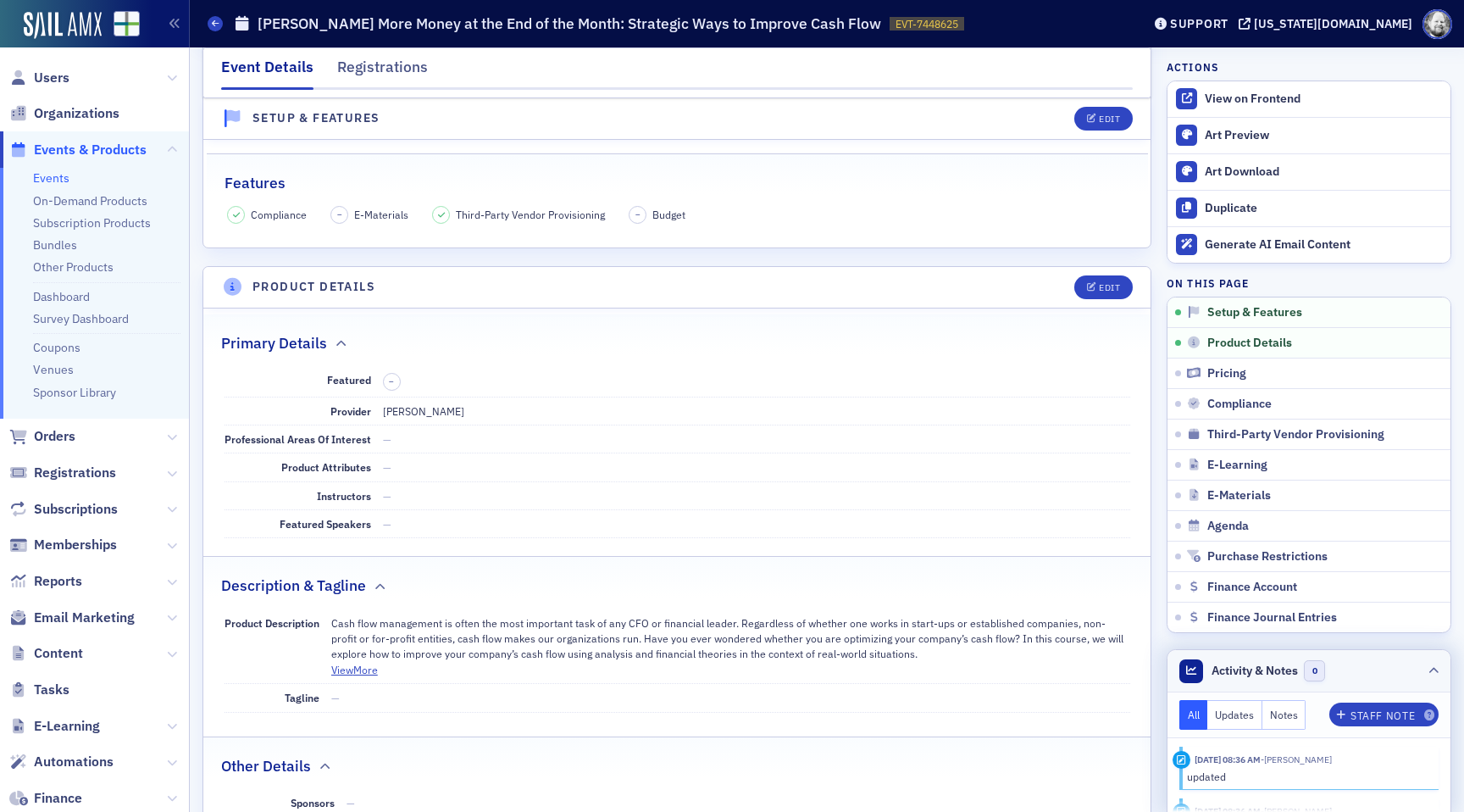
click at [1440, 669] on header "Activity & Notes 0" at bounding box center [1309, 671] width 283 height 42
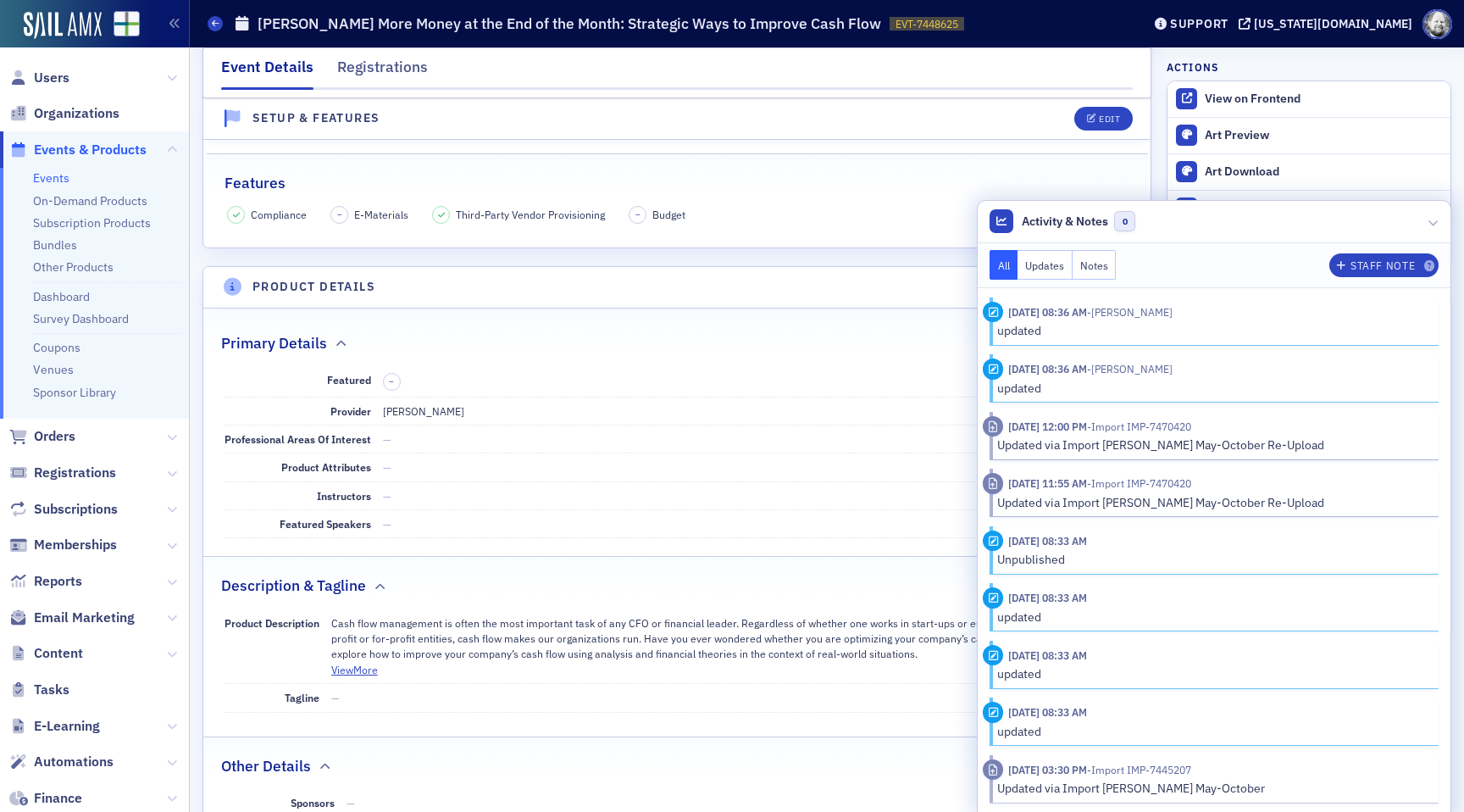
click at [731, 339] on div "Primary Details" at bounding box center [678, 334] width 912 height 40
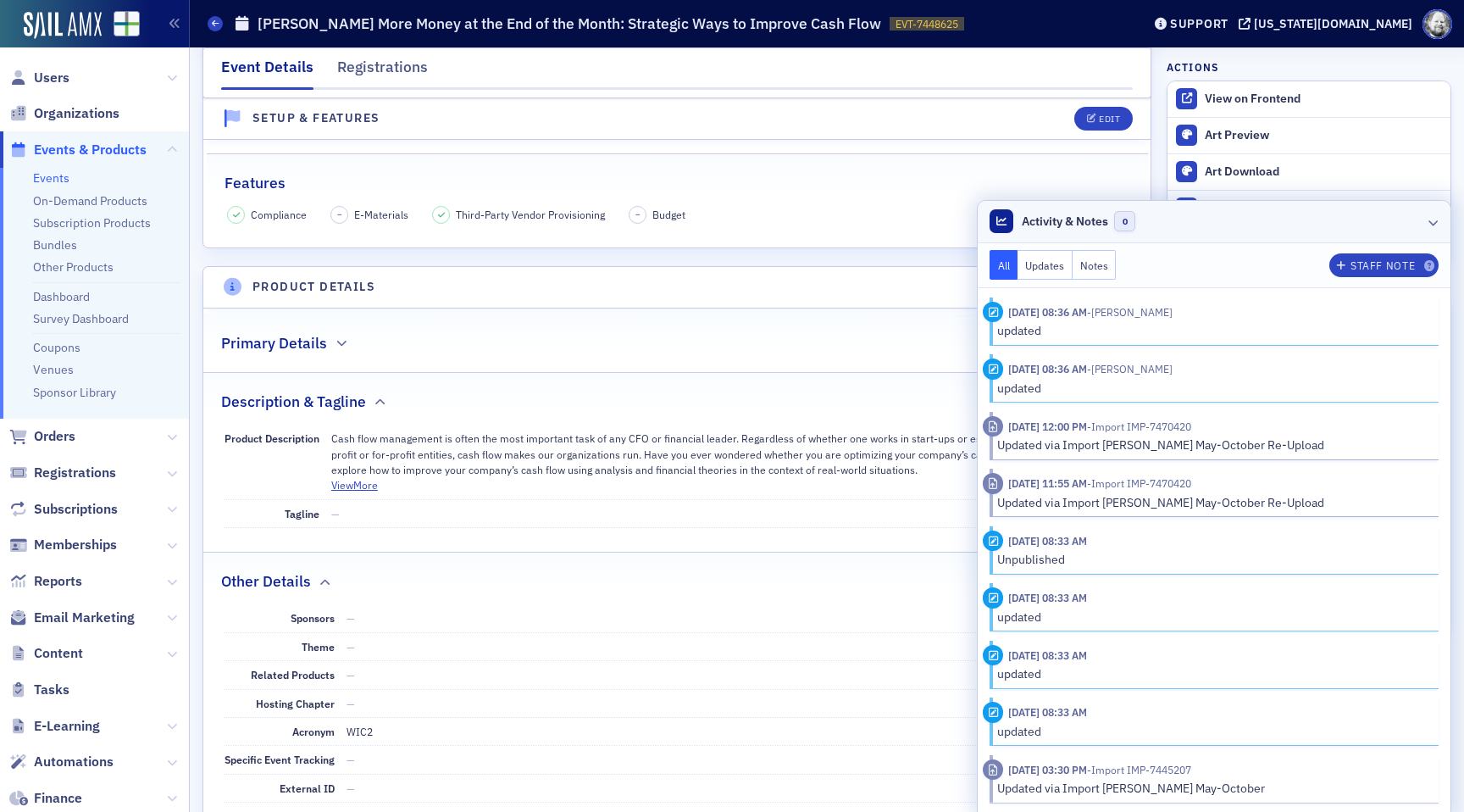
click at [1434, 219] on icon at bounding box center [1433, 221] width 10 height 10
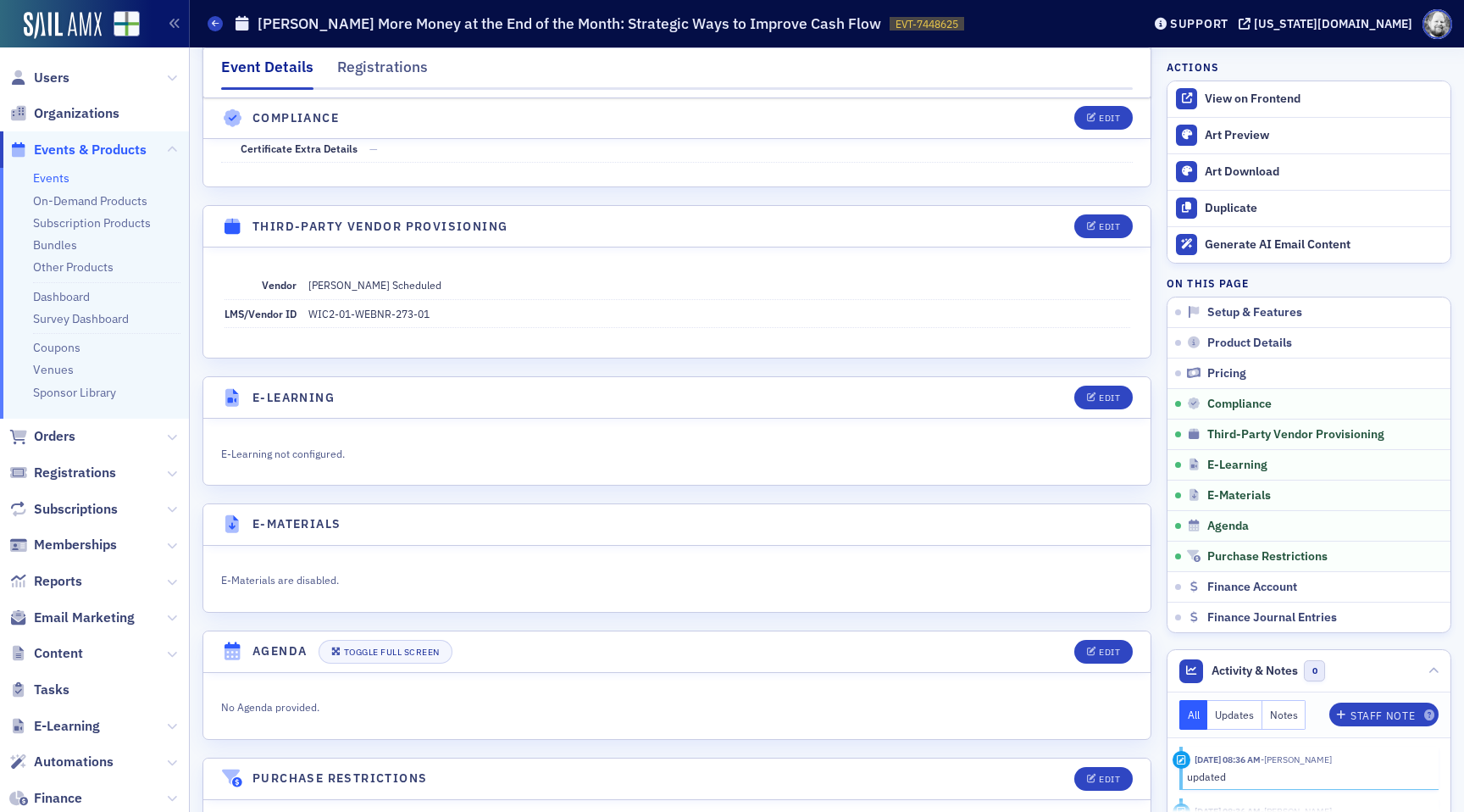
scroll to position [2052, 0]
click at [315, 307] on dd "WIC2-01-WEBNR-273-01" at bounding box center [719, 310] width 822 height 27
copy dd "WIC2"
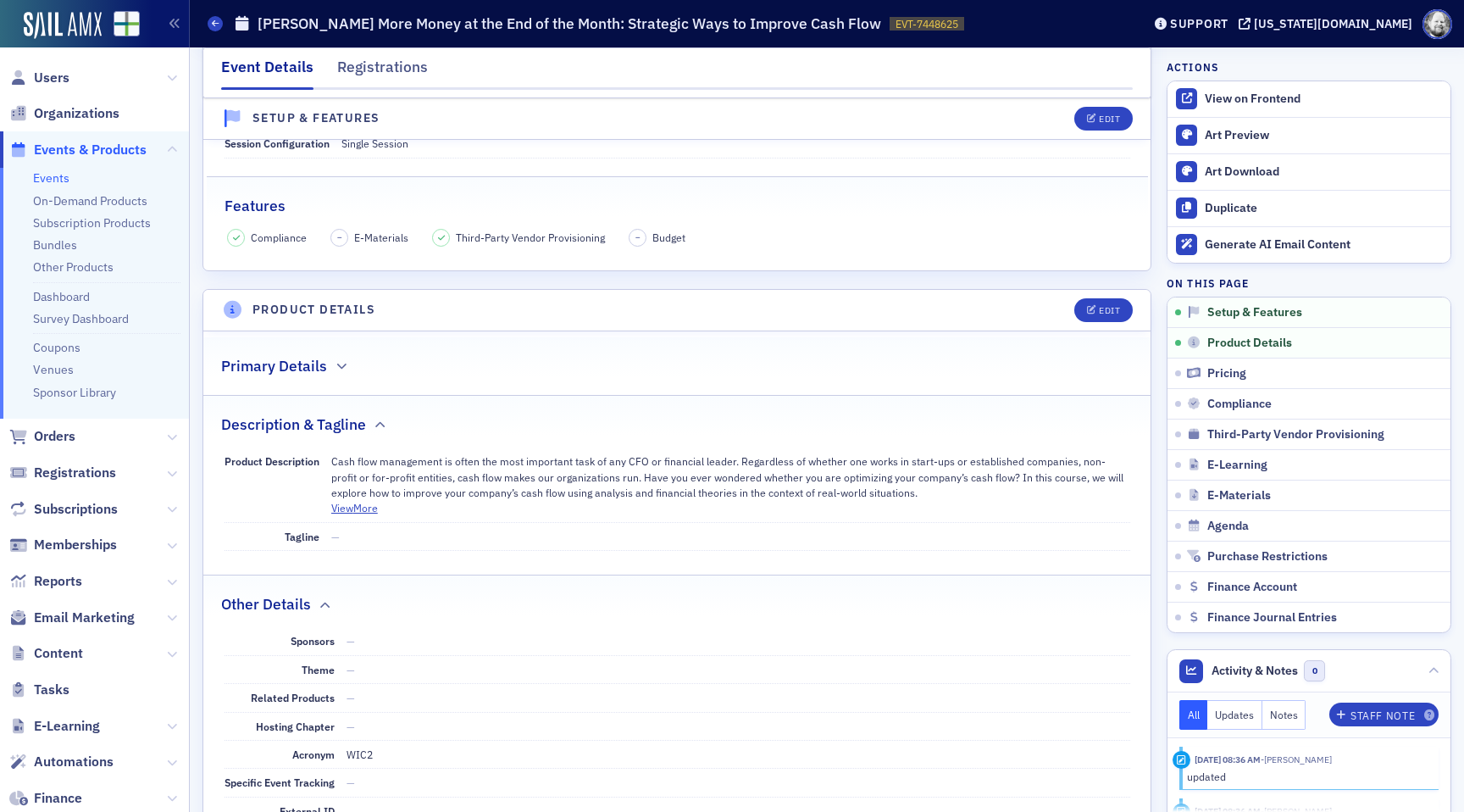
scroll to position [0, 0]
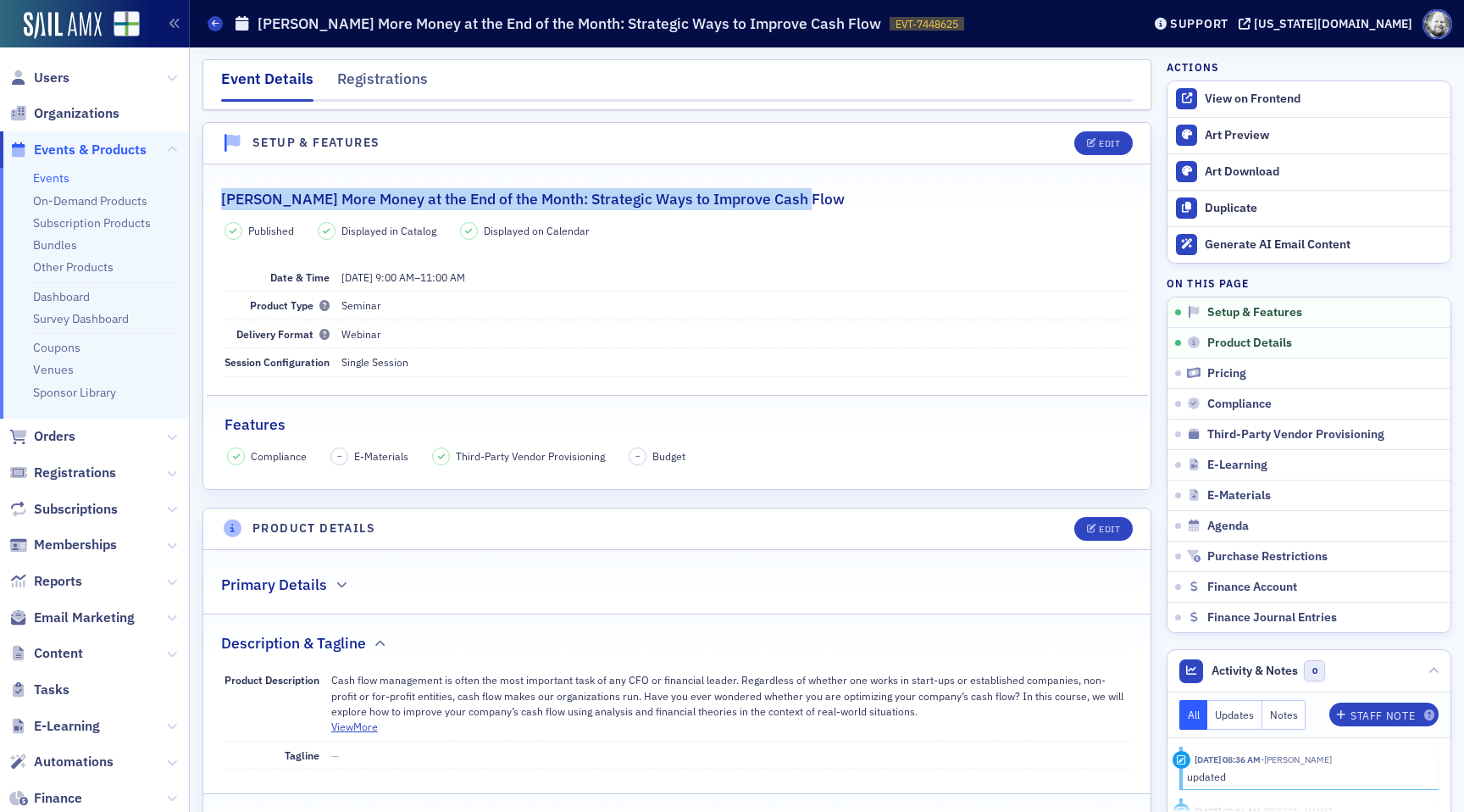
drag, startPoint x: 222, startPoint y: 198, endPoint x: 796, endPoint y: 205, distance: 574.0
click at [798, 205] on div "[PERSON_NAME] More Money at the End of the Month: Strategic Ways to Improve Cas…" at bounding box center [678, 190] width 912 height 40
copy h2 "[PERSON_NAME] More Money at the End of the Month: Strategic Ways to Improve Cas…"
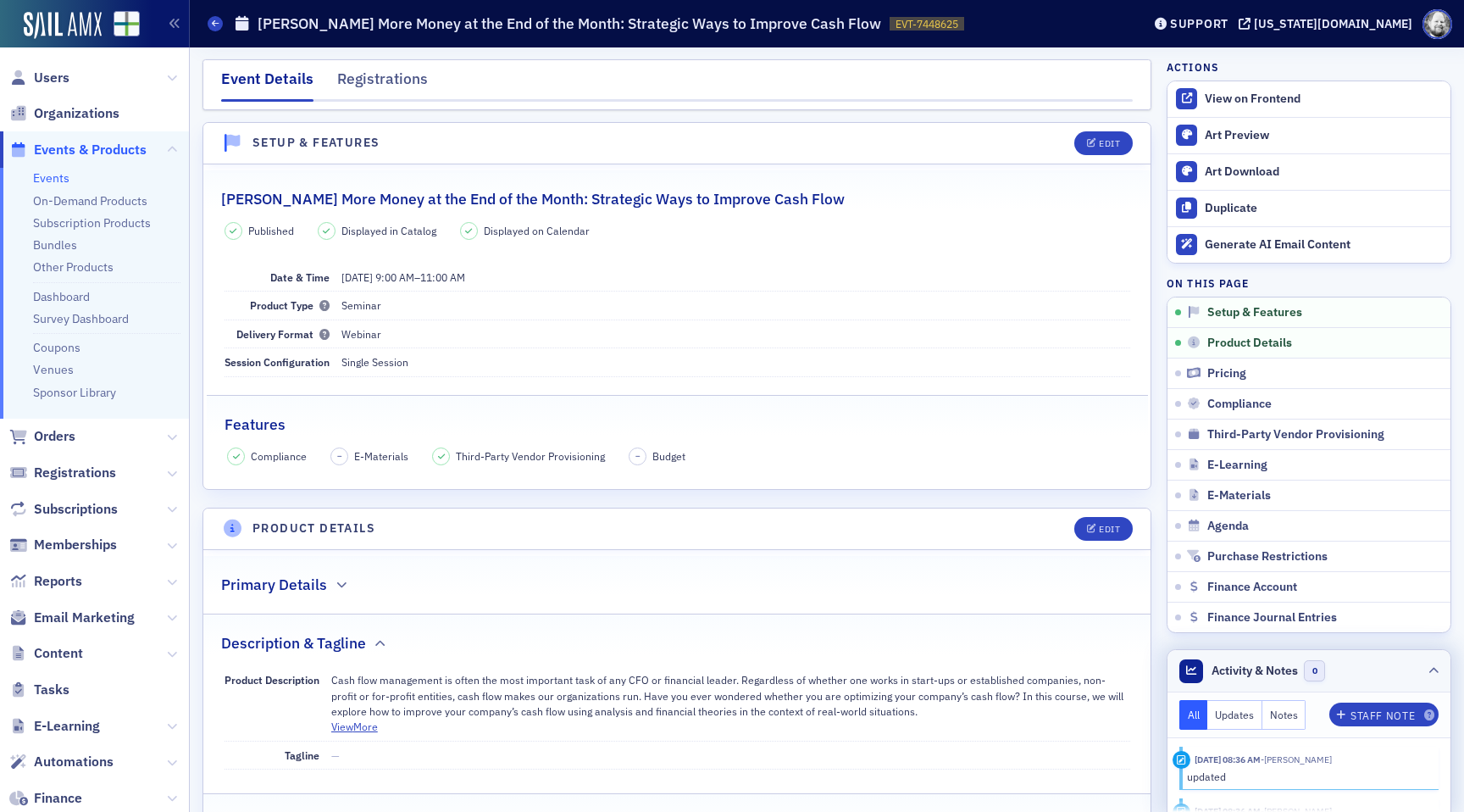
click at [1436, 666] on icon at bounding box center [1433, 671] width 10 height 10
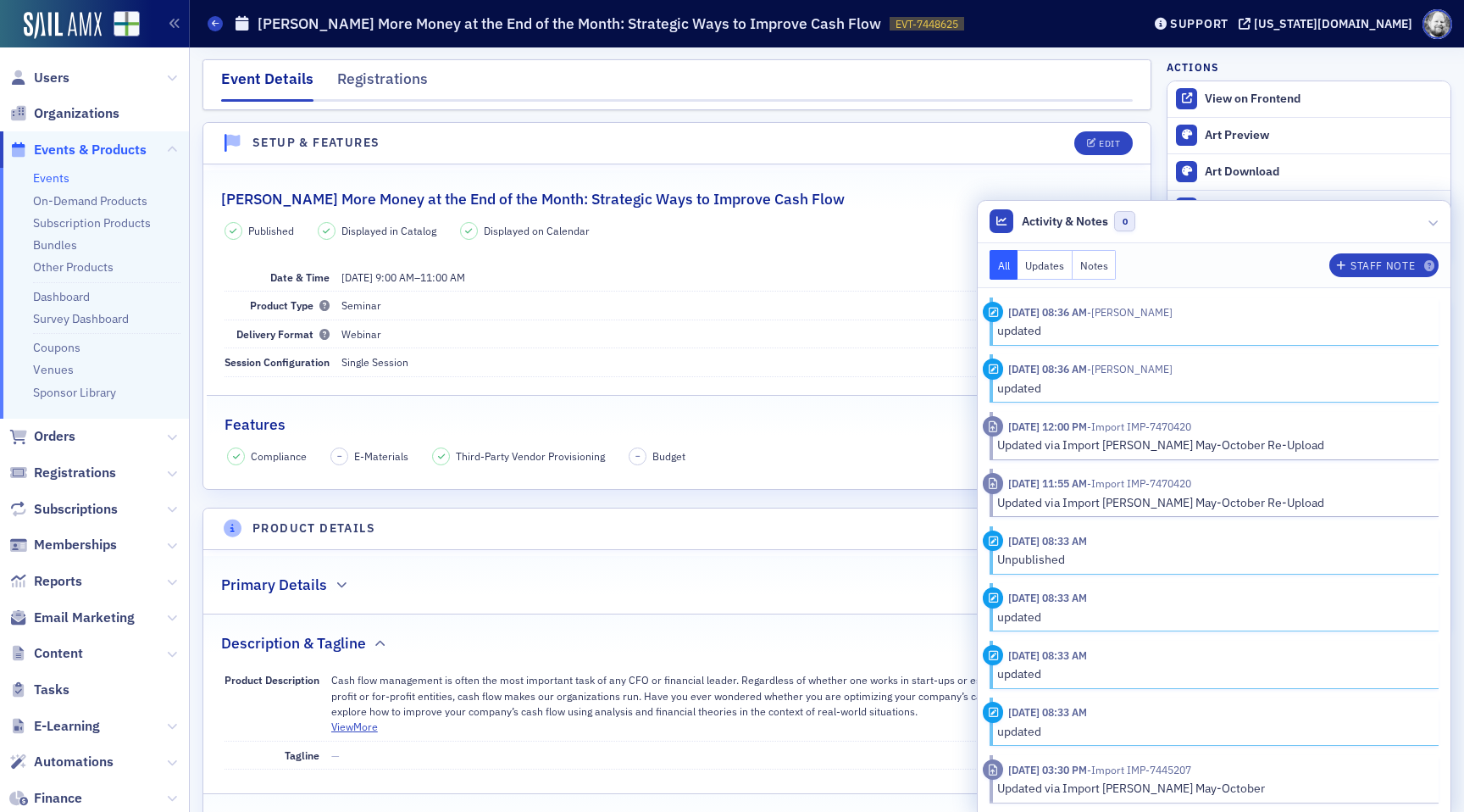
click at [739, 266] on dd "9/30/2025 9:00 AM – 11:00 AM" at bounding box center [736, 277] width 789 height 27
click at [1434, 217] on icon at bounding box center [1433, 221] width 10 height 10
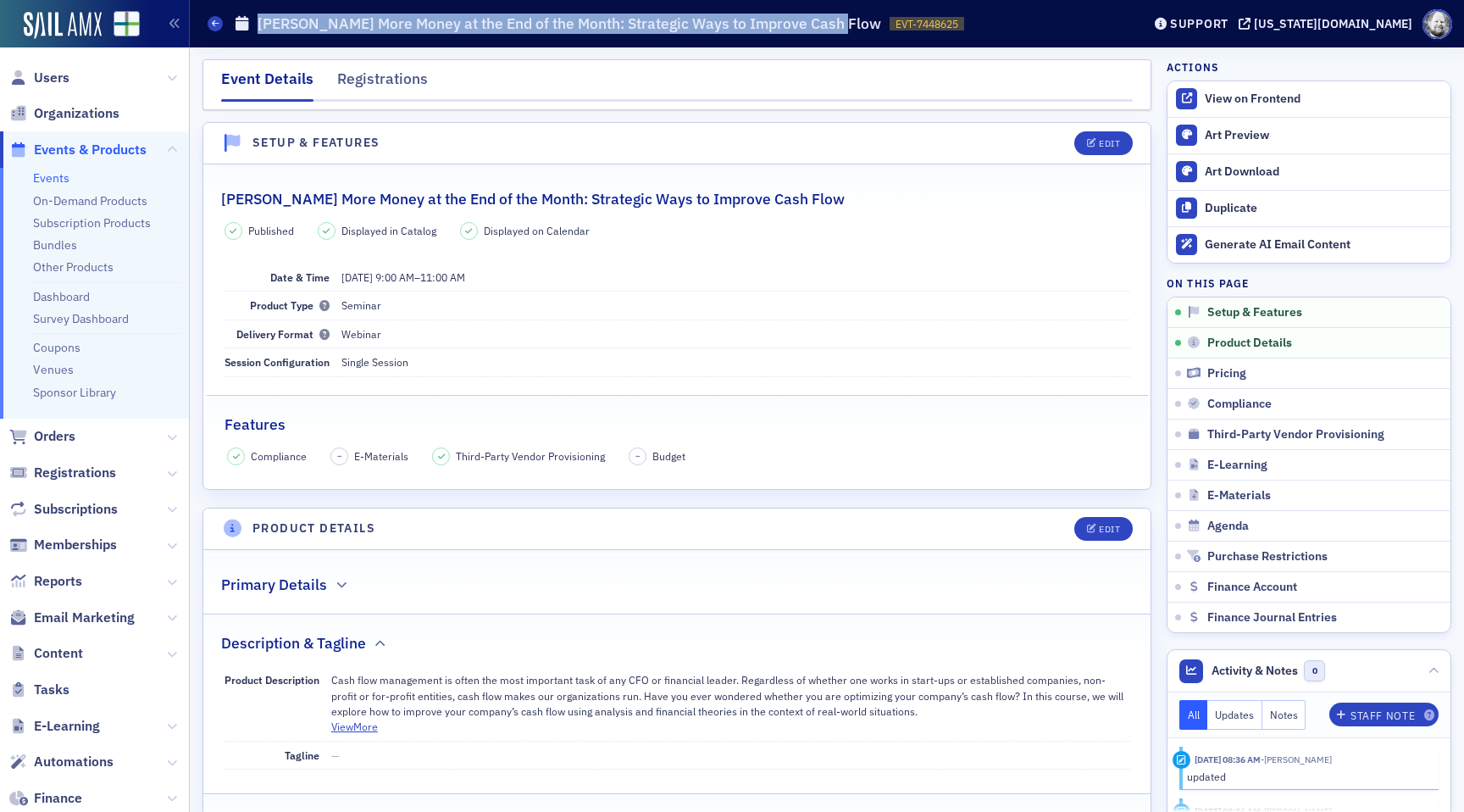
drag, startPoint x: 261, startPoint y: 20, endPoint x: 801, endPoint y: 35, distance: 540.2
click at [802, 35] on div "Events Surgent's More Money at the End of the Month: Strategic Ways to Improve …" at bounding box center [662, 24] width 909 height 32
copy h1 "[PERSON_NAME] More Money at the End of the Month: Strategic Ways to Improve Cas…"
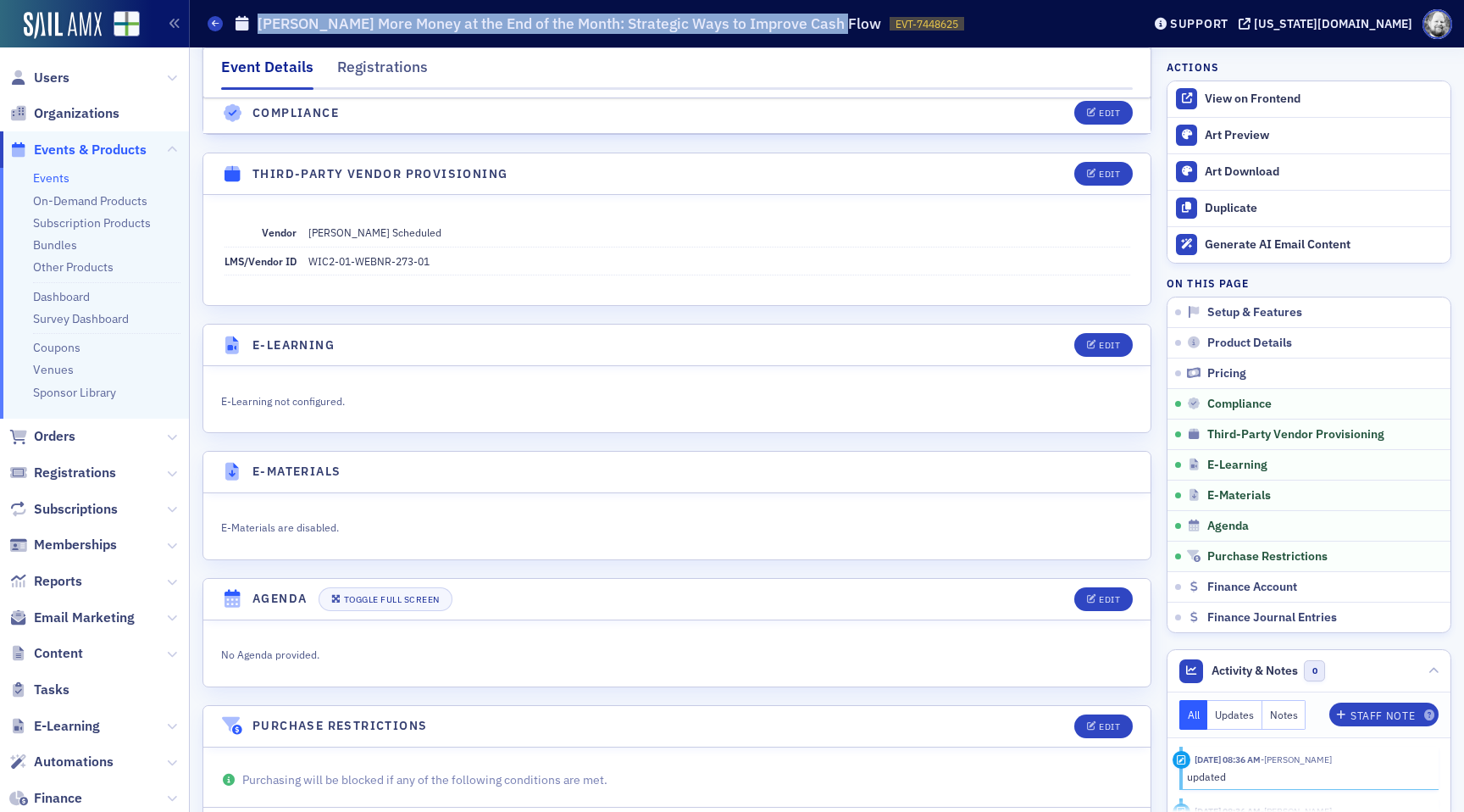
scroll to position [2104, 0]
click at [1101, 170] on div "Edit" at bounding box center [1110, 172] width 21 height 10
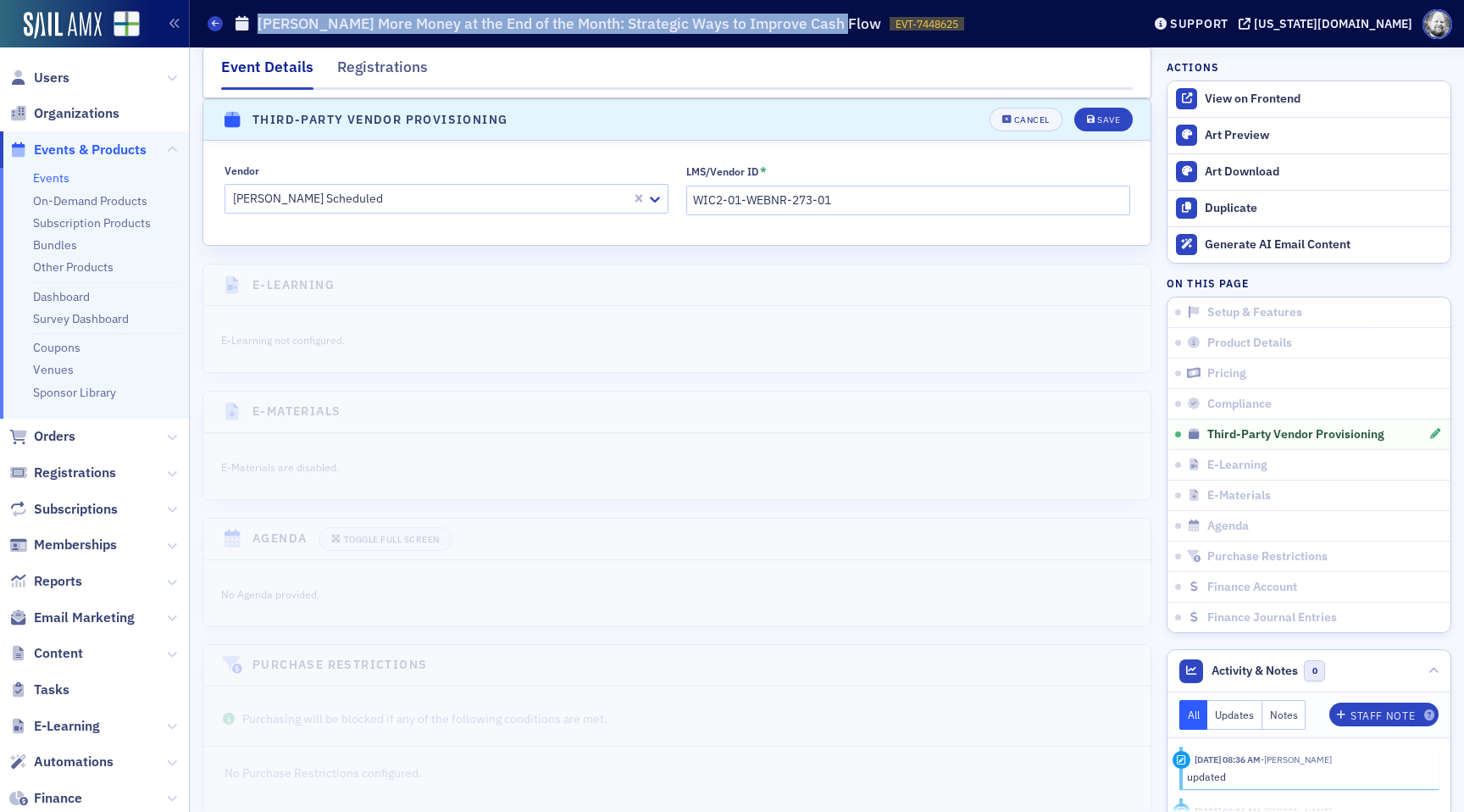
scroll to position [2155, 0]
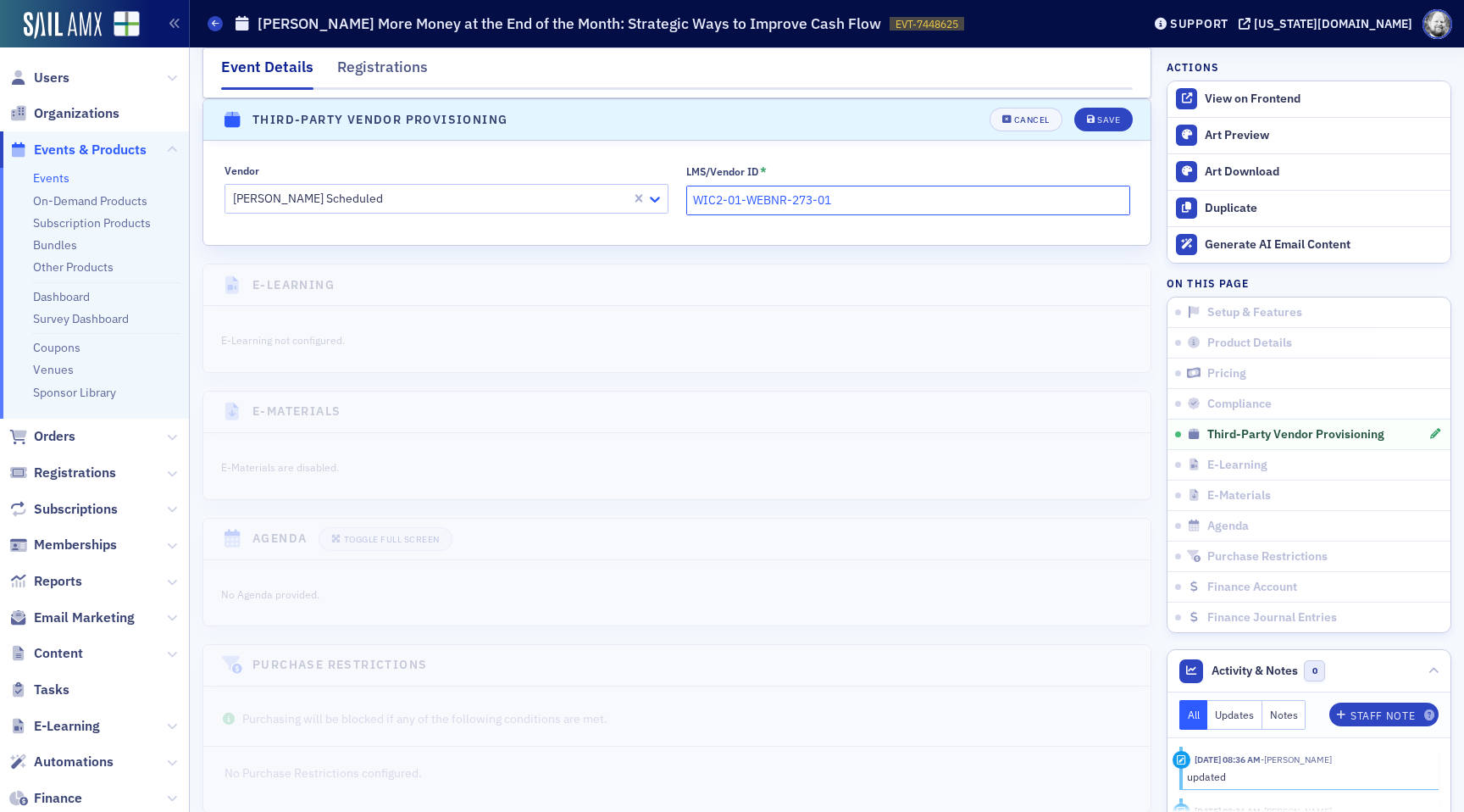
drag, startPoint x: 882, startPoint y: 206, endPoint x: 655, endPoint y: 204, distance: 227.0
click at [655, 204] on div "Vendor Surgent Scheduled LMS/Vendor ID * WIC2-01-WEBNR-273-01" at bounding box center [677, 189] width 906 height 51
paste input "2025-"
type input "WIC2-2025-01-WEBNR-273-01"
click at [1118, 121] on div "Save" at bounding box center [1109, 120] width 23 height 10
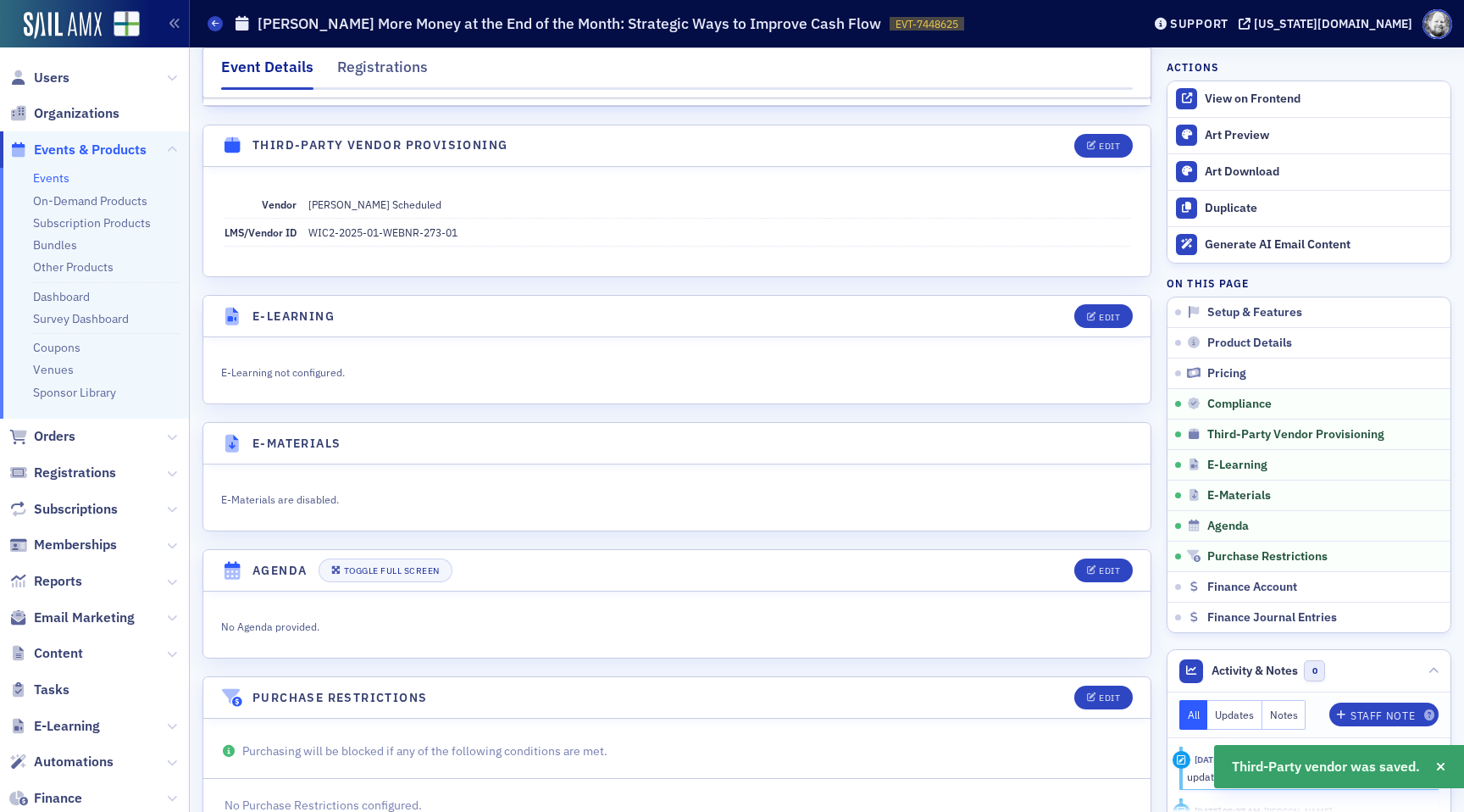
scroll to position [2340, 0]
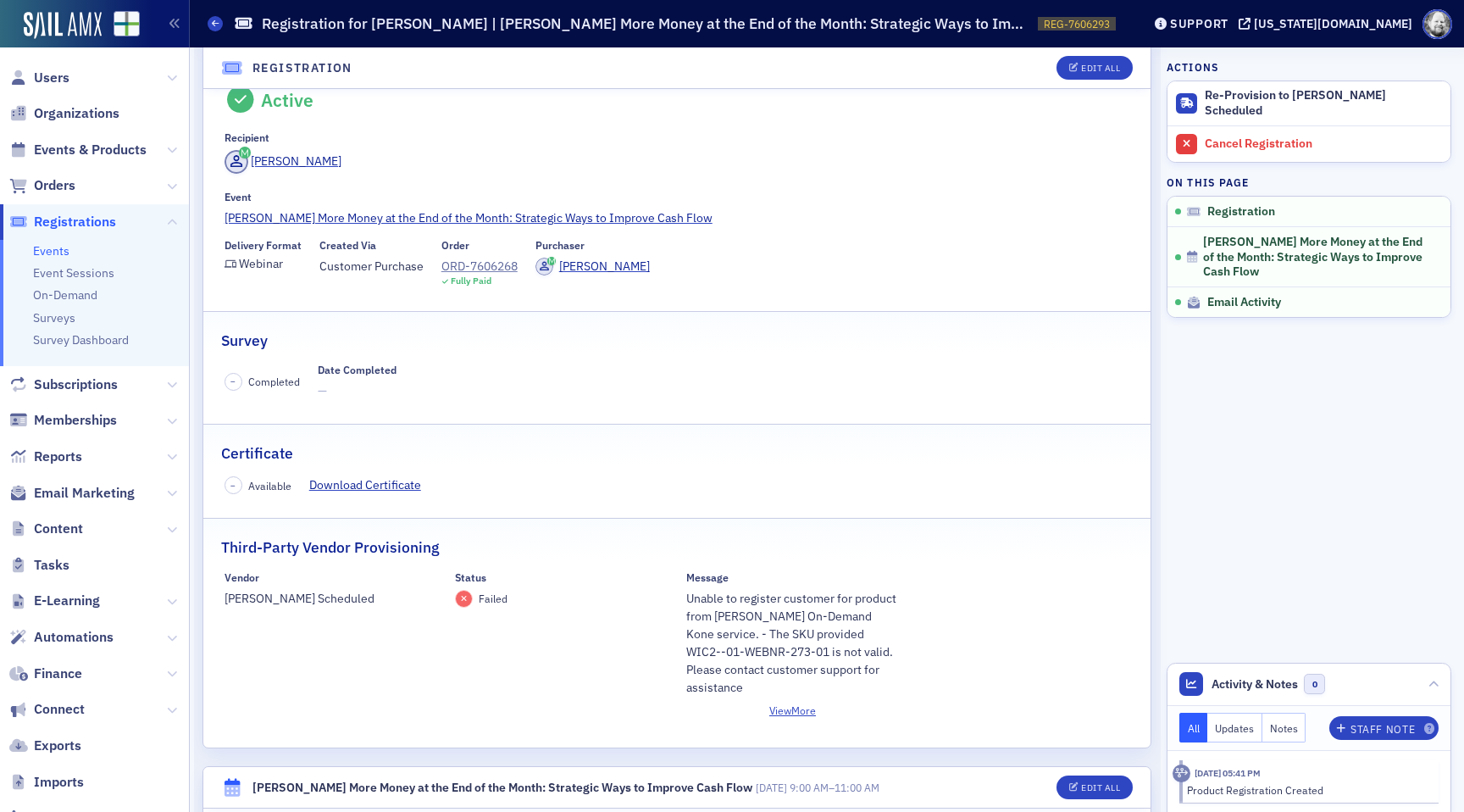
scroll to position [10, 0]
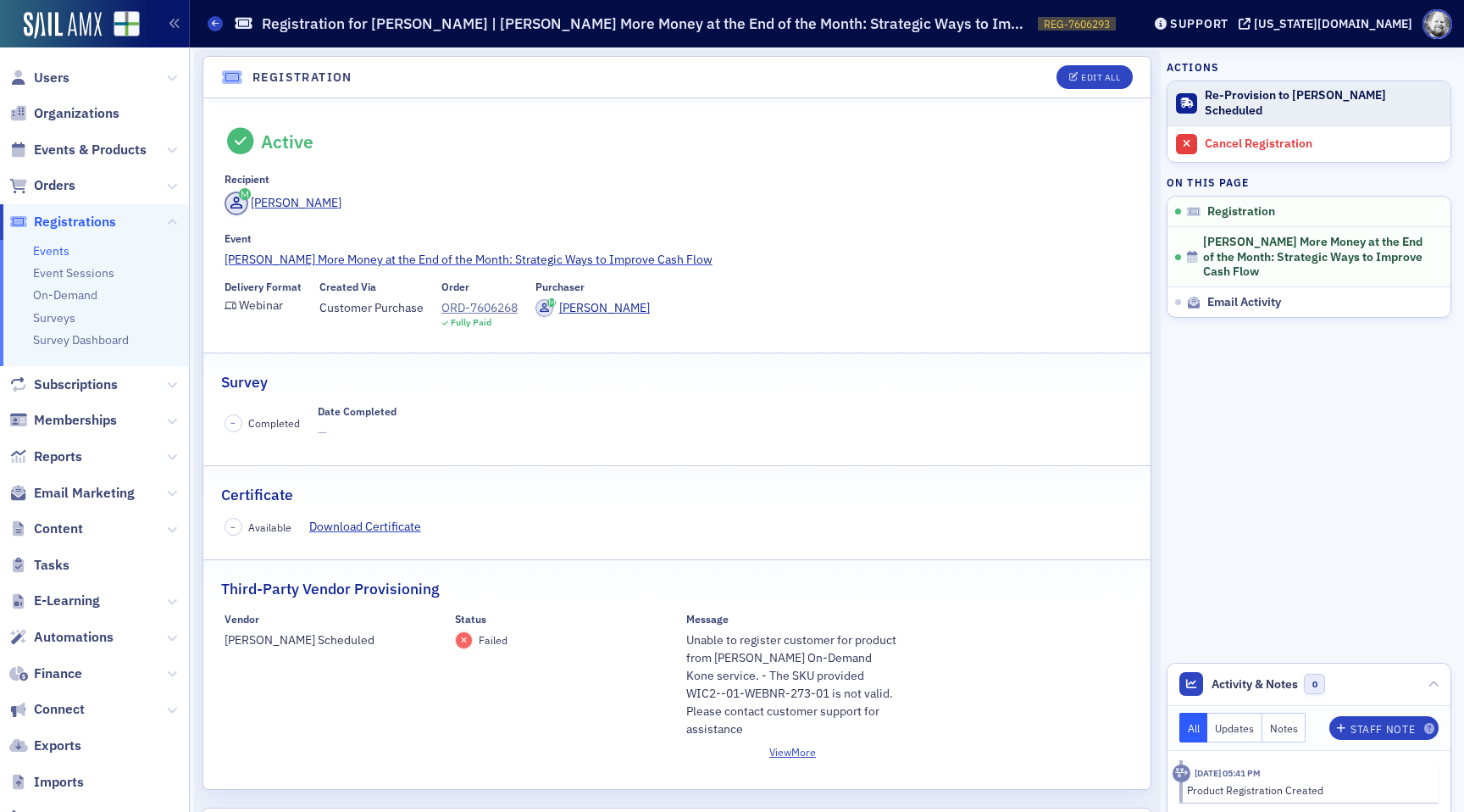
click at [1228, 104] on div "Re-Provision to Surgent Scheduled" at bounding box center [1324, 102] width 238 height 30
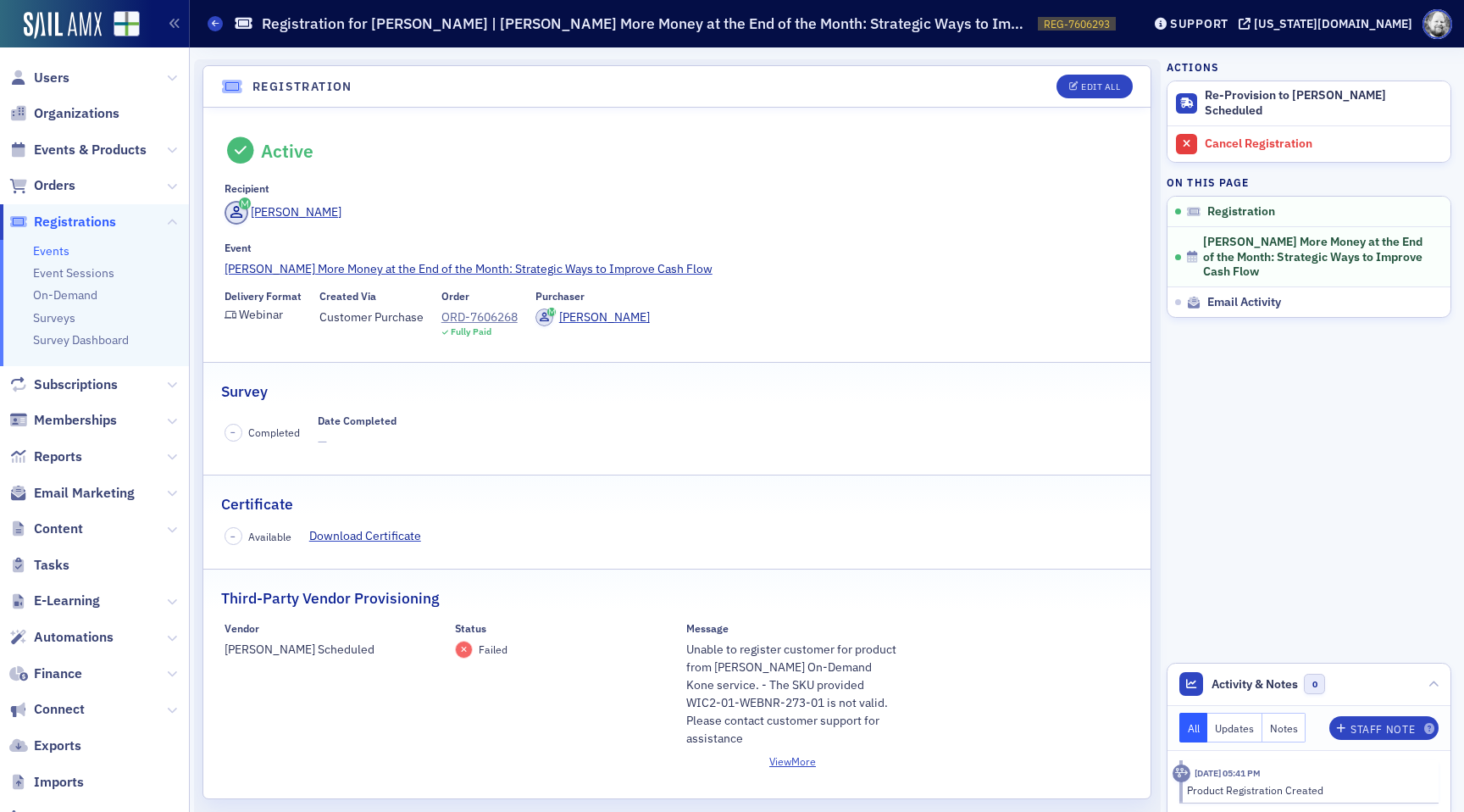
drag, startPoint x: 794, startPoint y: 684, endPoint x: 724, endPoint y: 698, distance: 71.4
click at [724, 698] on div "Unable to register customer for product from [PERSON_NAME] On-Demand Kone servi…" at bounding box center [793, 694] width 214 height 107
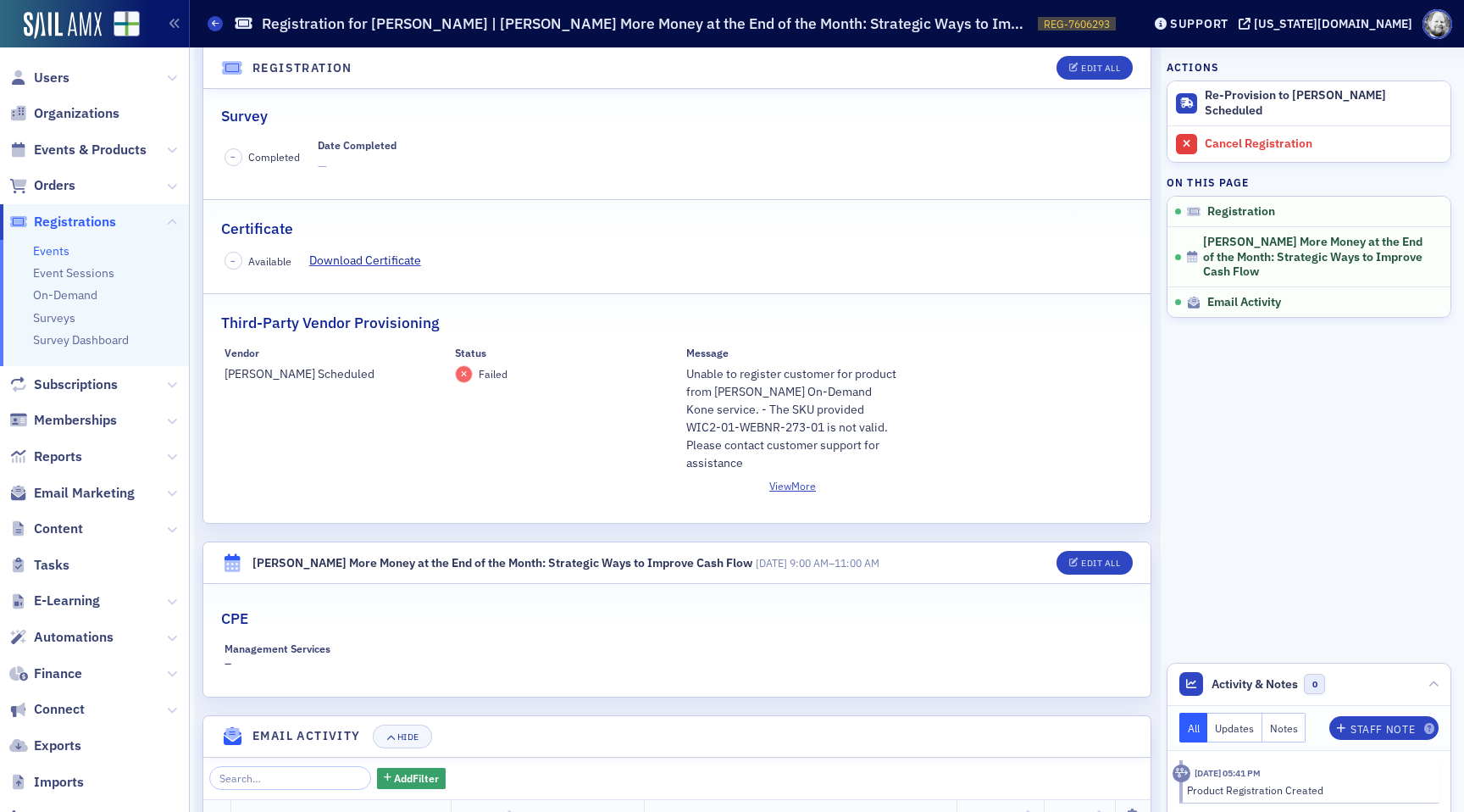
scroll to position [427, 0]
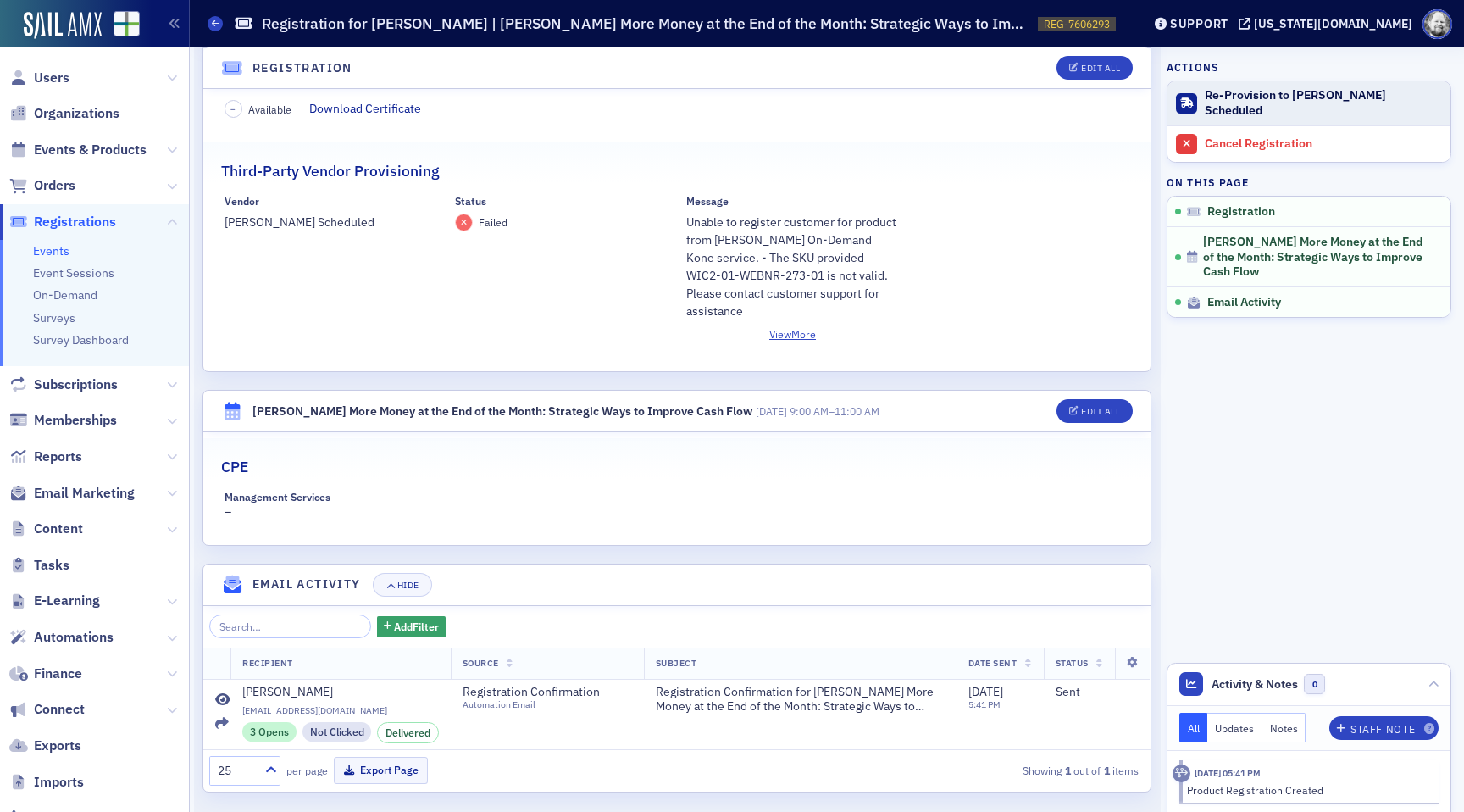
click at [1298, 104] on div "Re-Provision to [PERSON_NAME] Scheduled" at bounding box center [1324, 102] width 238 height 30
